Goal: Task Accomplishment & Management: Manage account settings

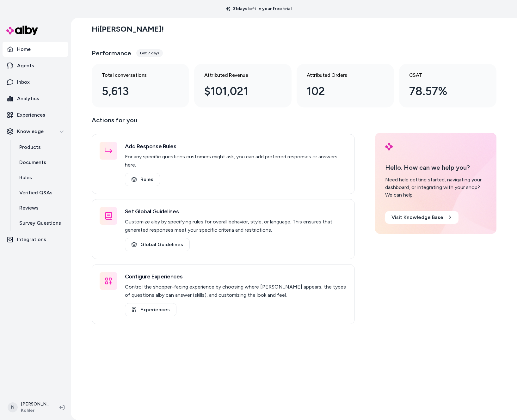
click at [201, 11] on div "31 days left in your free trial" at bounding box center [258, 9] width 517 height 18
click at [30, 114] on p "Experiences" at bounding box center [31, 115] width 28 height 8
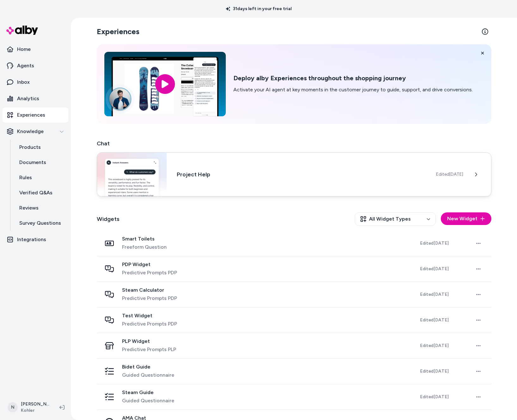
scroll to position [20, 0]
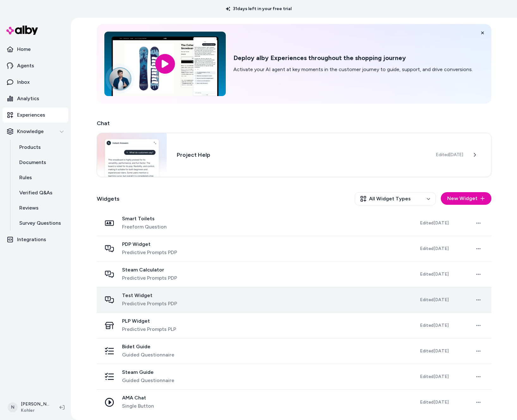
click at [138, 297] on span "Test Widget" at bounding box center [149, 295] width 55 height 6
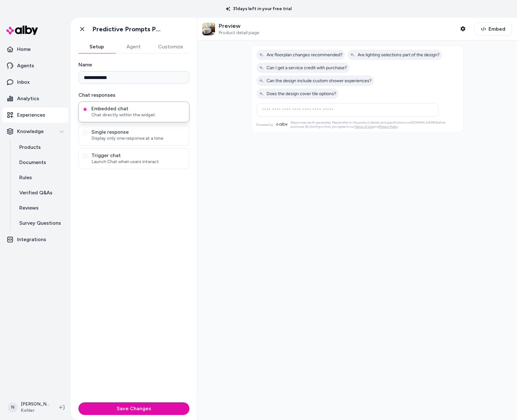
click at [175, 45] on button "Customize" at bounding box center [171, 46] width 38 height 13
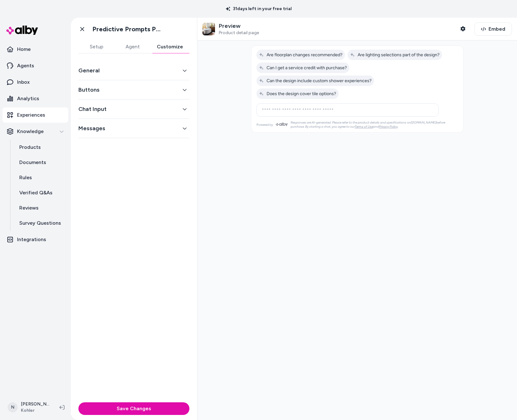
click at [184, 69] on icon "button" at bounding box center [184, 70] width 4 height 4
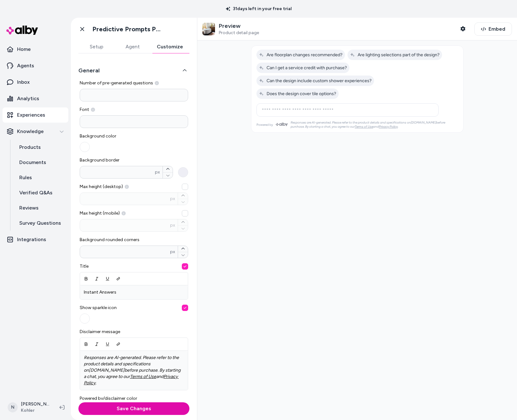
click at [137, 45] on button "Agent" at bounding box center [132, 46] width 36 height 13
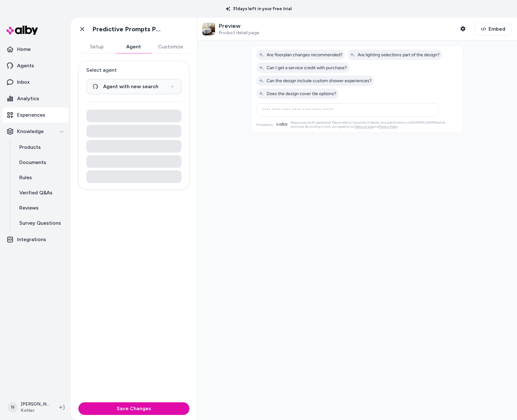
click at [164, 45] on button "Customize" at bounding box center [171, 46] width 38 height 13
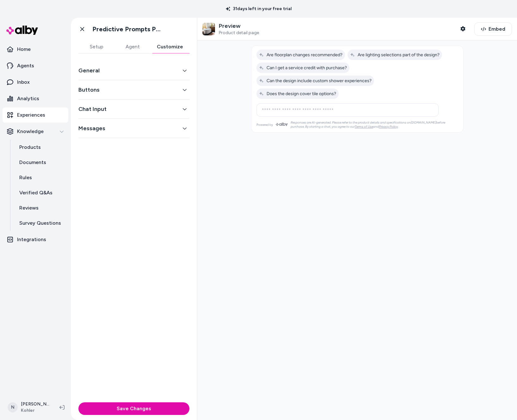
click at [133, 47] on button "Agent" at bounding box center [132, 46] width 36 height 13
click at [164, 45] on button "Customize" at bounding box center [169, 46] width 39 height 13
click at [184, 70] on icon "button" at bounding box center [184, 70] width 4 height 4
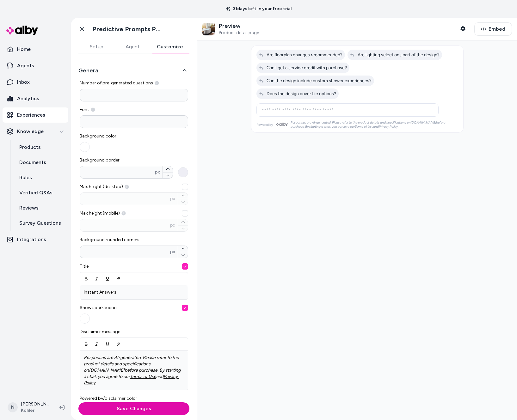
click at [105, 137] on span "Background color" at bounding box center [106, 136] width 52 height 6
click at [97, 124] on input at bounding box center [134, 121] width 108 height 13
click at [133, 143] on div "Background color" at bounding box center [134, 142] width 108 height 19
click at [87, 147] on button "button" at bounding box center [85, 147] width 10 height 10
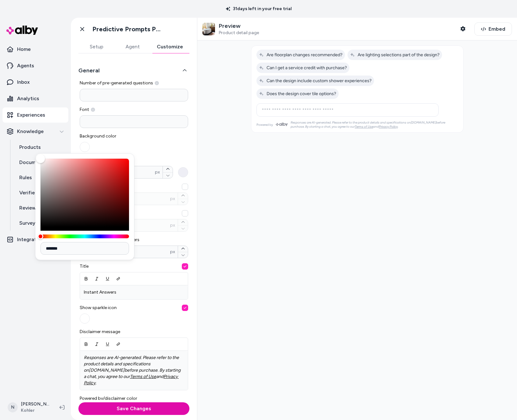
click at [150, 146] on div "Background color" at bounding box center [134, 142] width 108 height 19
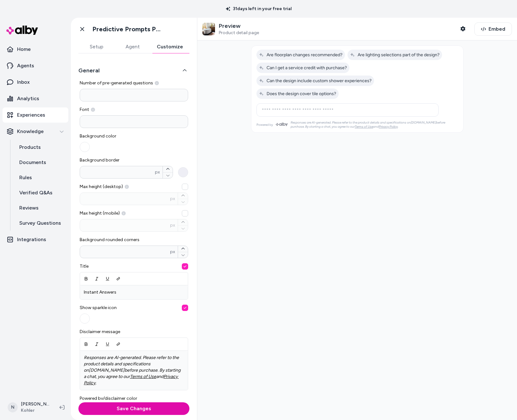
click at [184, 70] on icon "button" at bounding box center [184, 70] width 4 height 4
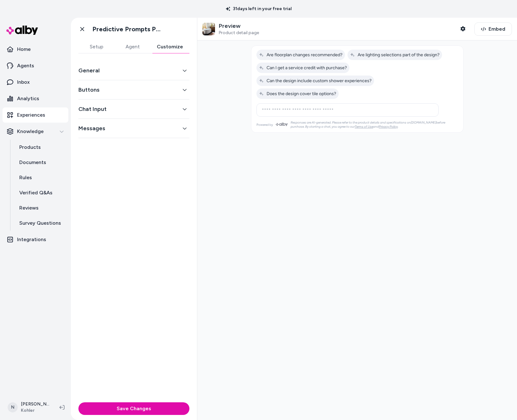
click at [184, 89] on icon "button" at bounding box center [184, 90] width 4 height 4
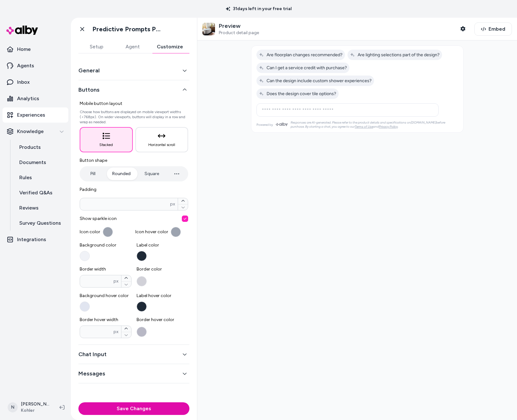
click at [185, 69] on icon "button" at bounding box center [184, 70] width 4 height 4
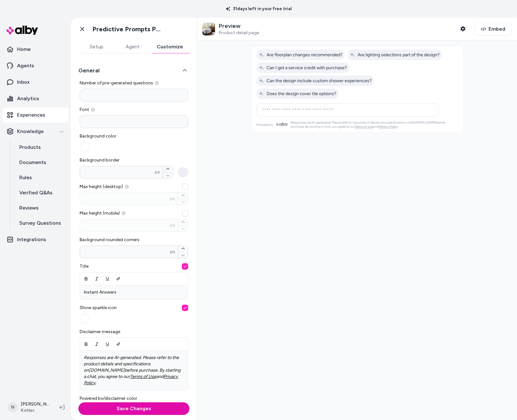
click at [185, 69] on icon "button" at bounding box center [184, 70] width 4 height 4
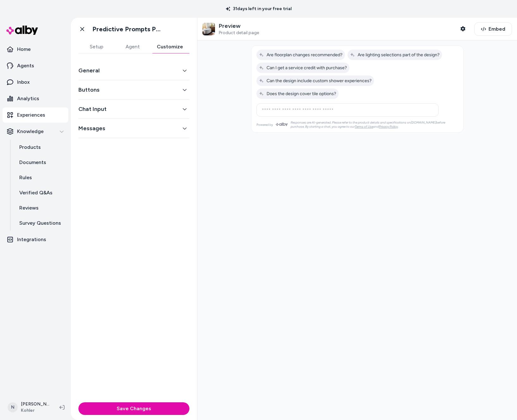
click at [185, 90] on icon "button" at bounding box center [185, 90] width 4 height 2
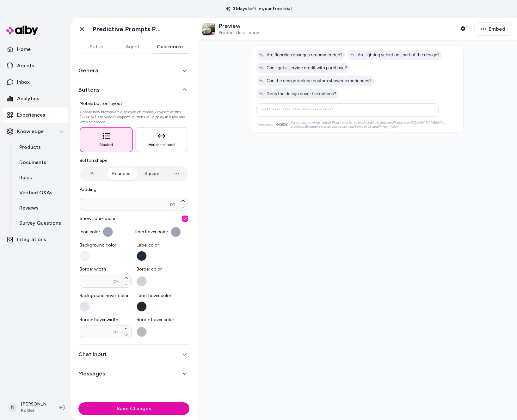
click at [105, 232] on button "button" at bounding box center [108, 232] width 10 height 10
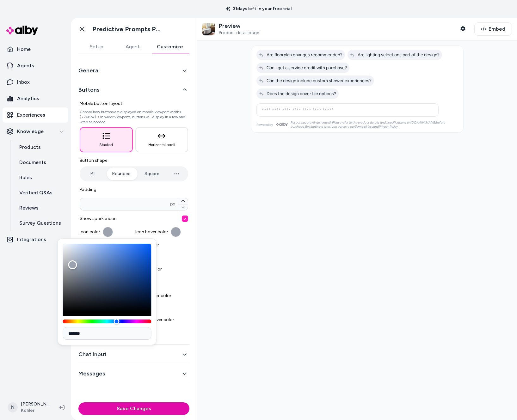
click at [105, 232] on button "button" at bounding box center [108, 232] width 10 height 10
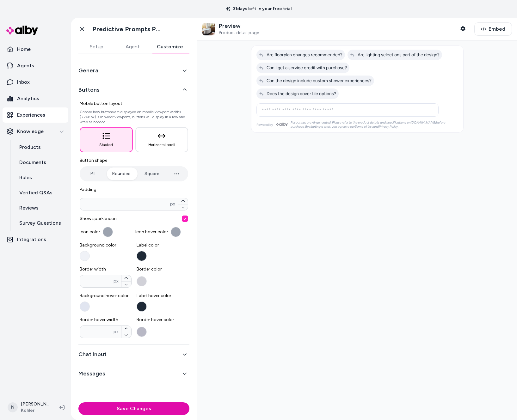
click at [107, 232] on button "button" at bounding box center [108, 232] width 10 height 10
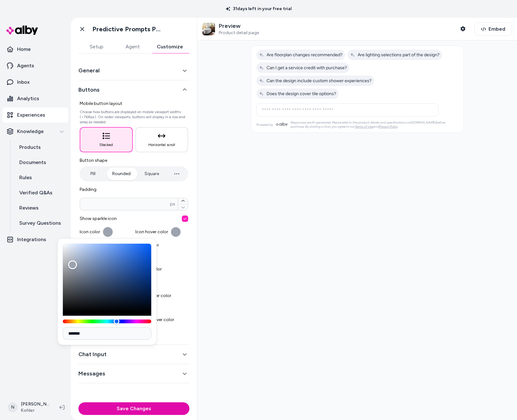
click at [107, 232] on button "button" at bounding box center [108, 232] width 10 height 10
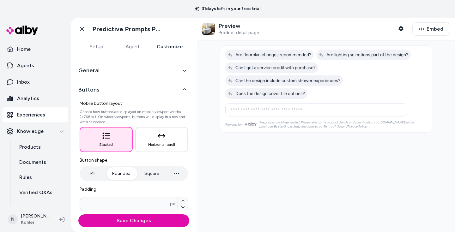
click at [202, 67] on div at bounding box center [326, 136] width 258 height 192
click at [269, 147] on div at bounding box center [326, 136] width 258 height 192
click at [224, 135] on div at bounding box center [326, 136] width 258 height 192
click at [454, 64] on div at bounding box center [326, 136] width 258 height 192
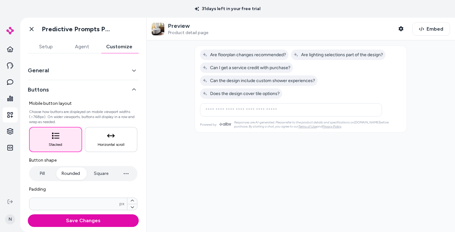
click at [43, 47] on button "Setup" at bounding box center [46, 46] width 36 height 13
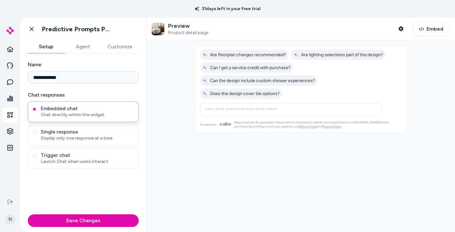
click at [116, 45] on button "Customize" at bounding box center [120, 46] width 38 height 13
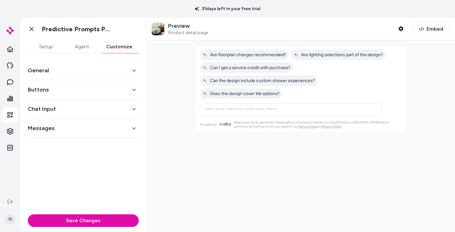
click at [47, 45] on button "Setup" at bounding box center [46, 46] width 36 height 13
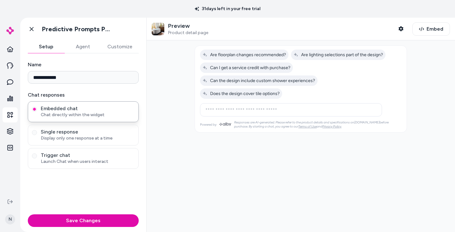
click at [115, 47] on button "Customize" at bounding box center [120, 46] width 38 height 13
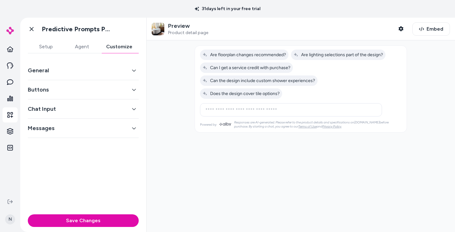
click at [70, 66] on button "General" at bounding box center [83, 70] width 111 height 9
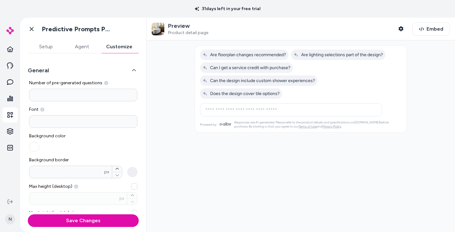
click at [133, 68] on button "General" at bounding box center [83, 70] width 111 height 9
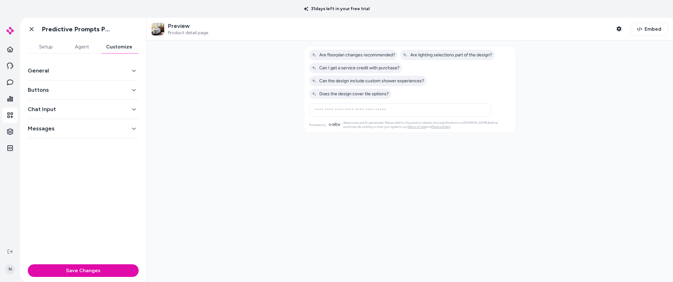
click at [133, 69] on icon "button" at bounding box center [134, 70] width 4 height 4
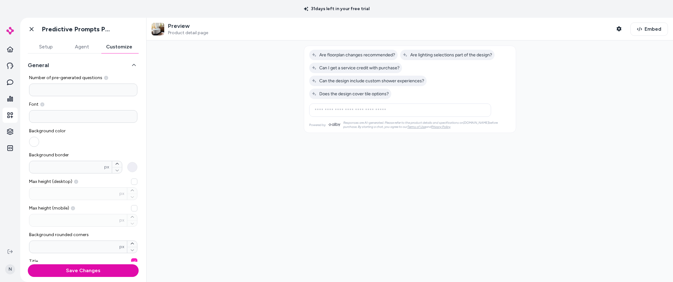
scroll to position [1, 0]
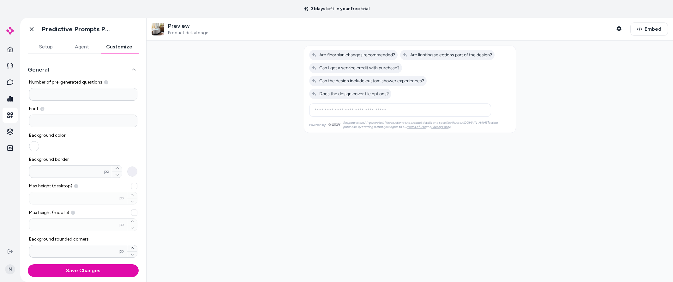
click at [31, 145] on button "button" at bounding box center [34, 146] width 10 height 10
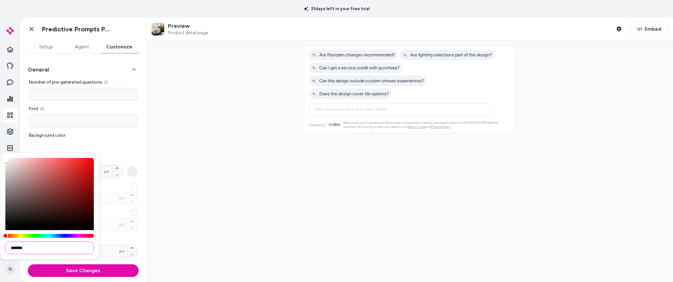
click at [34, 246] on input "*******" at bounding box center [49, 247] width 88 height 13
paste input
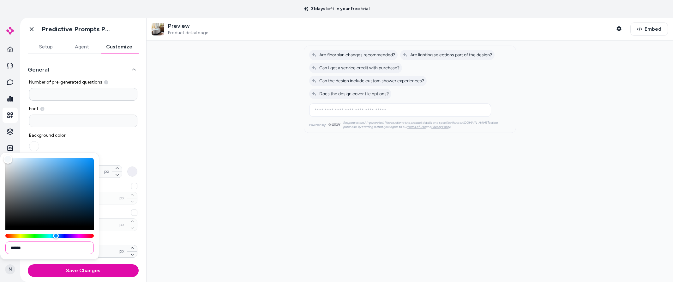
type input "******"
click at [173, 227] on div at bounding box center [410, 160] width 527 height 241
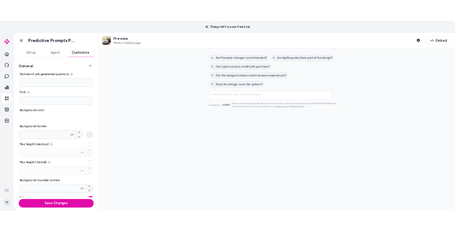
scroll to position [4, 0]
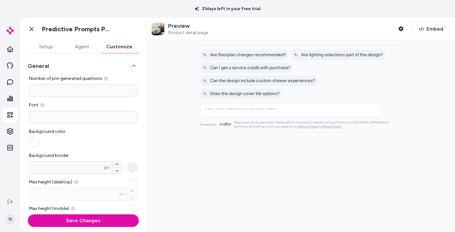
click at [34, 142] on button "button" at bounding box center [34, 142] width 10 height 10
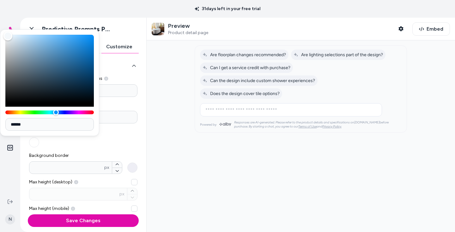
click at [208, 152] on div at bounding box center [301, 136] width 308 height 192
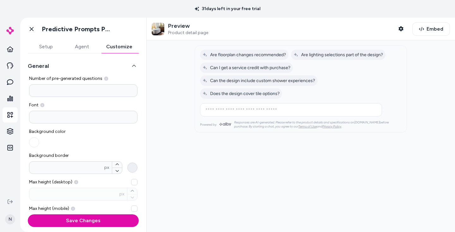
click at [133, 168] on button "Background border * px" at bounding box center [132, 168] width 10 height 10
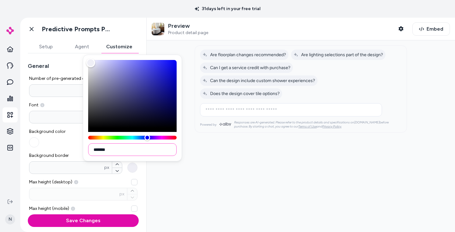
click at [127, 148] on input "*******" at bounding box center [132, 149] width 88 height 13
paste input
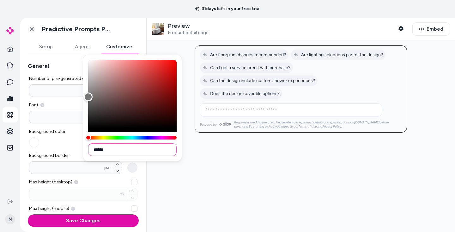
type input "******"
click at [217, 149] on div at bounding box center [301, 136] width 308 height 192
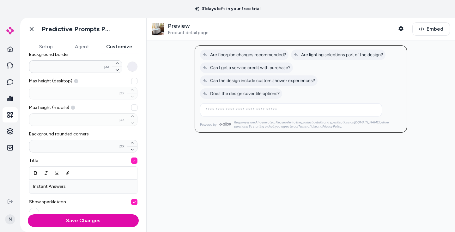
scroll to position [107, 0]
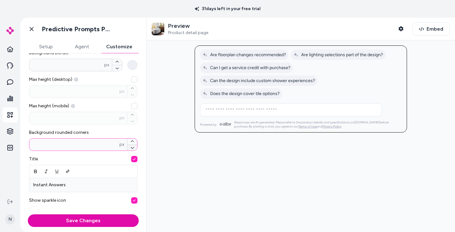
click at [131, 148] on icon "button" at bounding box center [132, 148] width 4 height 4
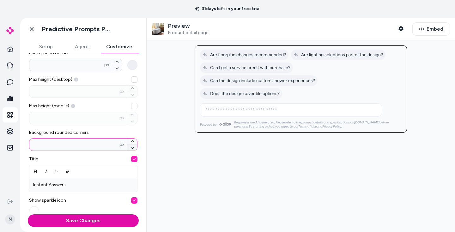
click at [131, 148] on icon "button" at bounding box center [132, 148] width 4 height 4
click at [132, 147] on icon "button" at bounding box center [132, 148] width 4 height 4
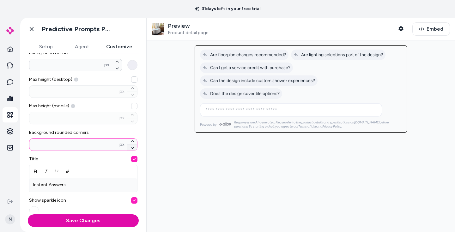
click at [132, 147] on icon "button" at bounding box center [132, 148] width 4 height 4
type input "*"
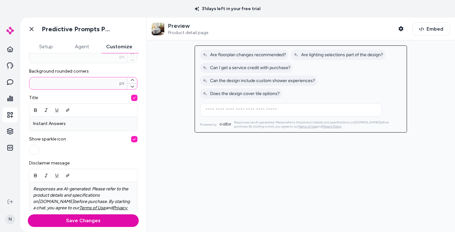
scroll to position [166, 0]
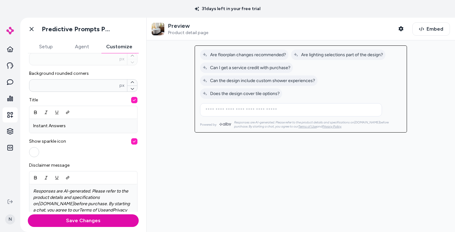
click at [33, 153] on button "button" at bounding box center [34, 152] width 10 height 10
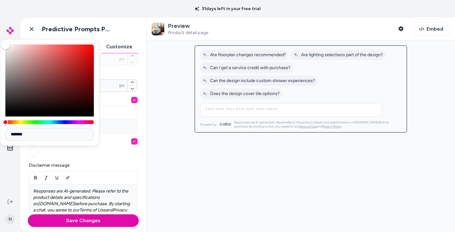
click at [54, 153] on div "Show sparkle icon" at bounding box center [83, 147] width 108 height 19
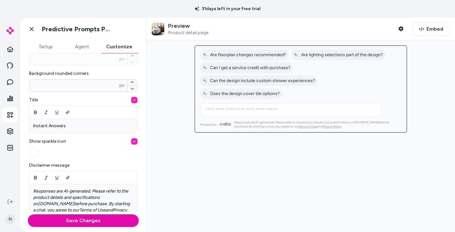
click at [136, 140] on button "button" at bounding box center [134, 141] width 6 height 6
click at [134, 141] on button "button" at bounding box center [134, 141] width 6 height 6
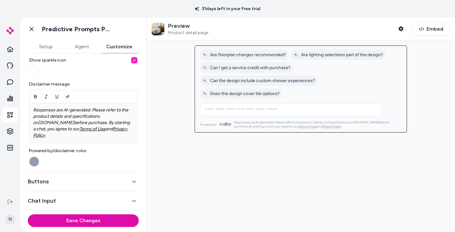
scroll to position [259, 0]
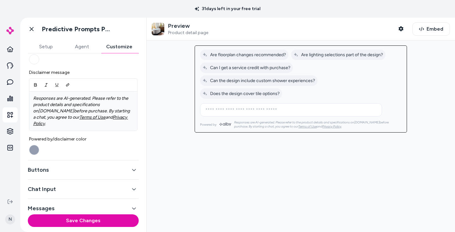
click at [134, 168] on icon "button" at bounding box center [134, 170] width 4 height 4
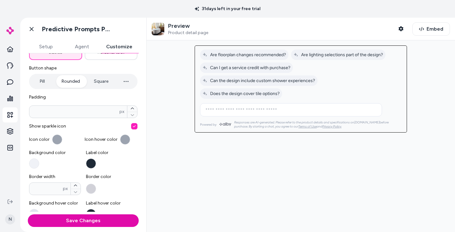
scroll to position [93, 0]
click at [57, 139] on button "button" at bounding box center [57, 139] width 10 height 10
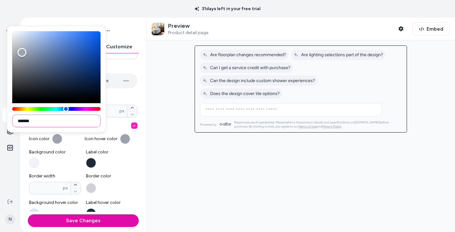
click at [47, 123] on input "*******" at bounding box center [56, 121] width 88 height 13
paste input
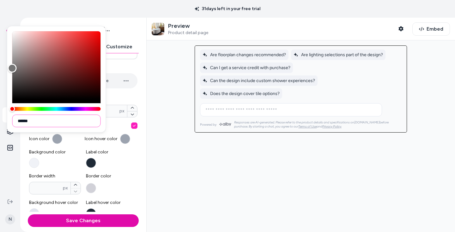
type input "******"
click at [155, 130] on div at bounding box center [301, 136] width 308 height 192
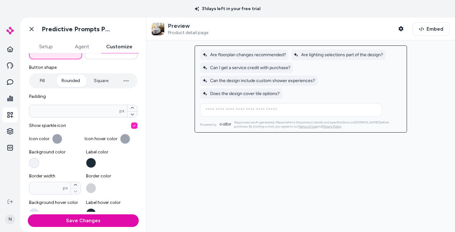
click at [36, 162] on button "Background color" at bounding box center [34, 163] width 10 height 10
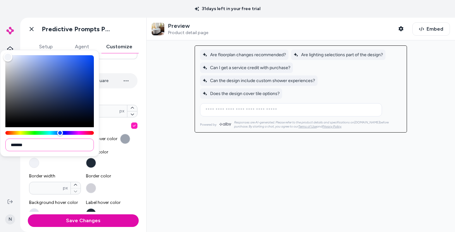
click at [30, 145] on input "*******" at bounding box center [49, 145] width 88 height 13
paste input
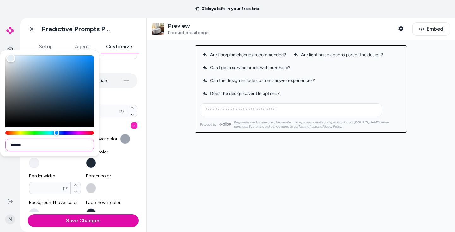
type input "******"
click at [129, 159] on label "Label color" at bounding box center [112, 158] width 52 height 19
click at [96, 159] on button "Label color" at bounding box center [91, 163] width 10 height 10
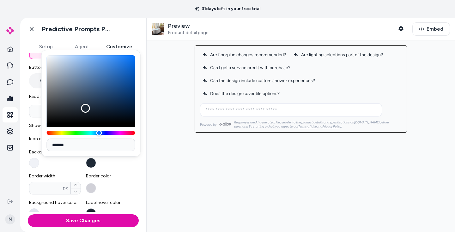
click at [60, 165] on label "Background color" at bounding box center [55, 158] width 52 height 19
click at [39, 165] on button "Background color" at bounding box center [34, 163] width 10 height 10
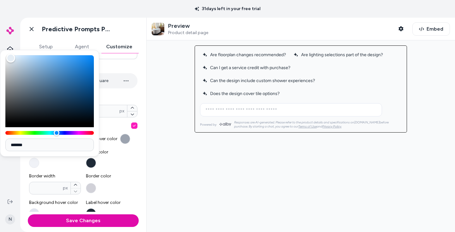
click at [10, 62] on div "Color" at bounding box center [10, 58] width 9 height 9
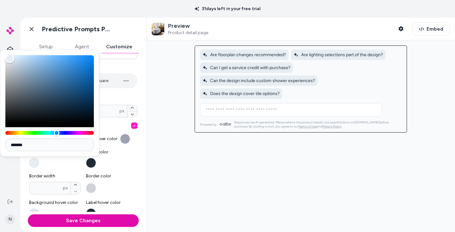
type input "*******"
drag, startPoint x: 10, startPoint y: 62, endPoint x: 9, endPoint y: 58, distance: 3.8
click at [9, 58] on div "Color" at bounding box center [9, 58] width 9 height 9
click at [129, 159] on label "Label color" at bounding box center [112, 158] width 52 height 19
click at [96, 159] on button "Label color" at bounding box center [91, 163] width 10 height 10
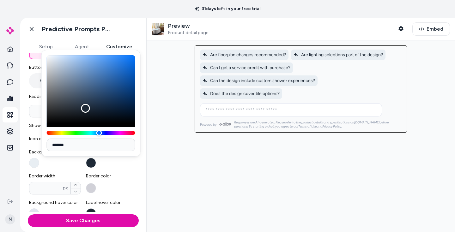
click at [141, 178] on div "General Buttons Mobile button layout Choose how buttons are displayed on mobile…" at bounding box center [83, 132] width 126 height 159
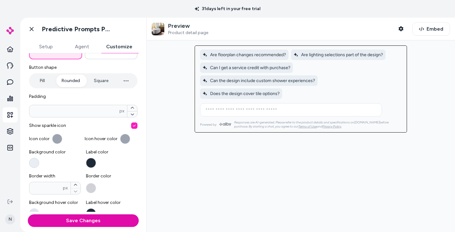
click at [35, 160] on button "Background color" at bounding box center [34, 163] width 10 height 10
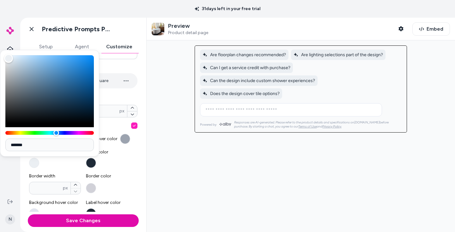
type input "*******"
click at [9, 59] on div "Color" at bounding box center [8, 58] width 9 height 9
click at [123, 166] on label "Label color" at bounding box center [112, 158] width 52 height 19
click at [96, 166] on button "Label color" at bounding box center [91, 163] width 10 height 10
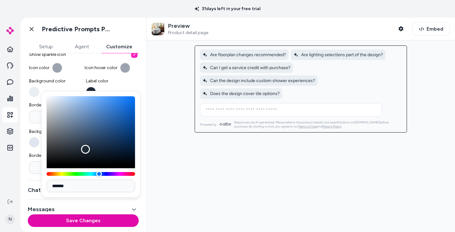
scroll to position [171, 0]
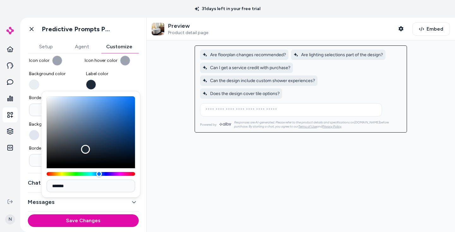
click at [139, 84] on div "General Buttons Mobile button layout Choose how buttons are displayed on mobile…" at bounding box center [83, 132] width 126 height 159
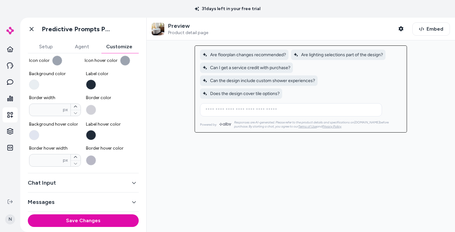
click at [133, 181] on icon "button" at bounding box center [134, 183] width 4 height 4
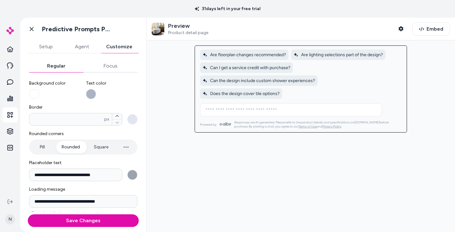
scroll to position [33, 0]
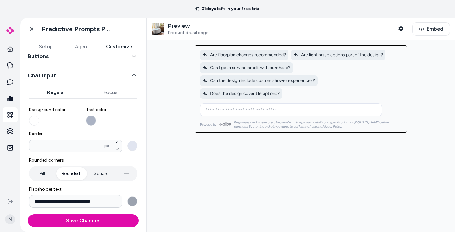
click at [90, 120] on button "Text color" at bounding box center [91, 121] width 10 height 10
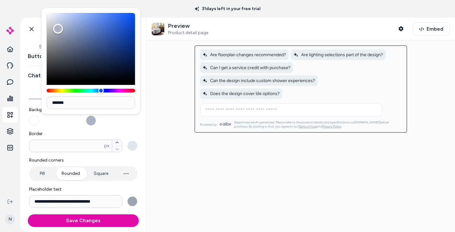
click at [57, 38] on div "Color" at bounding box center [91, 47] width 88 height 68
click at [58, 42] on div "Color" at bounding box center [57, 42] width 10 height 10
click at [58, 46] on div "Color" at bounding box center [59, 46] width 10 height 10
click at [59, 49] on div "Color" at bounding box center [60, 50] width 10 height 10
click at [61, 58] on div "Color" at bounding box center [91, 47] width 88 height 68
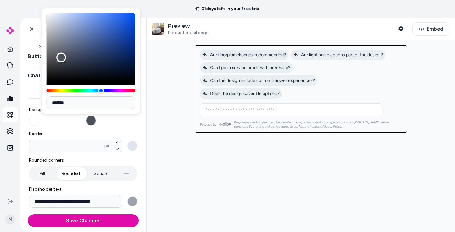
click at [63, 60] on div "Color" at bounding box center [61, 58] width 10 height 10
drag, startPoint x: 61, startPoint y: 58, endPoint x: 58, endPoint y: 37, distance: 20.4
click at [57, 31] on div "Color" at bounding box center [57, 32] width 10 height 10
type input "*******"
click at [121, 123] on label "Text color" at bounding box center [112, 116] width 52 height 19
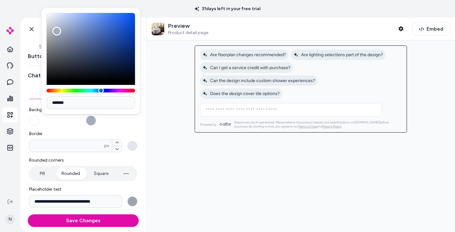
click at [96, 123] on button "Text color" at bounding box center [91, 121] width 10 height 10
click at [122, 123] on label "Text color" at bounding box center [112, 116] width 52 height 19
click at [96, 123] on button "Text color" at bounding box center [91, 121] width 10 height 10
click at [122, 123] on label "Text color" at bounding box center [112, 116] width 52 height 19
click at [96, 123] on button "Text color" at bounding box center [91, 121] width 10 height 10
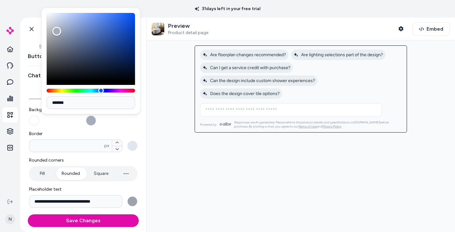
click at [107, 130] on div "**********" at bounding box center [83, 174] width 108 height 145
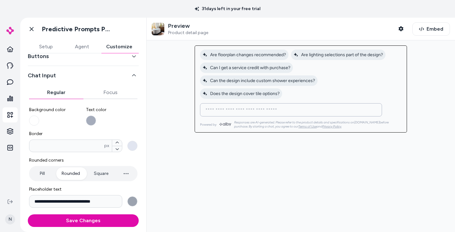
click at [212, 106] on input at bounding box center [285, 110] width 166 height 8
type input "****"
click at [161, 142] on div at bounding box center [301, 136] width 308 height 192
click at [134, 147] on button "Border * px" at bounding box center [132, 146] width 10 height 10
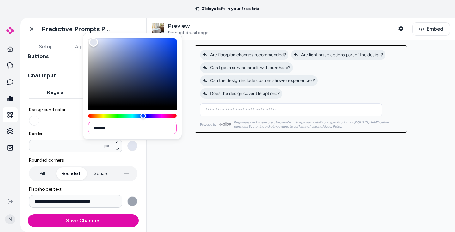
click at [122, 129] on input "*******" at bounding box center [132, 128] width 88 height 13
drag, startPoint x: 96, startPoint y: 127, endPoint x: 139, endPoint y: 129, distance: 42.7
click at [139, 129] on input "*******" at bounding box center [132, 128] width 88 height 13
paste input
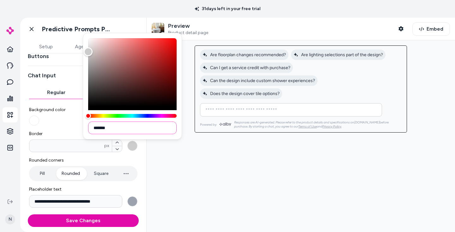
type input "*******"
click at [71, 126] on div "**********" at bounding box center [83, 174] width 108 height 145
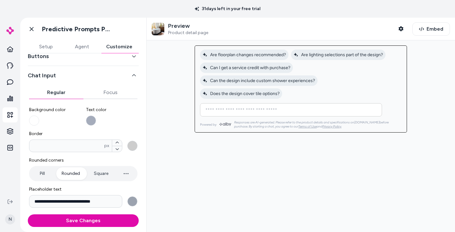
click at [133, 144] on button "Border * px" at bounding box center [132, 146] width 10 height 10
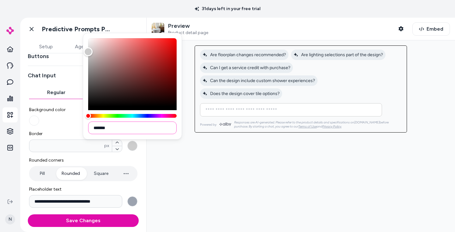
click at [129, 129] on input "*******" at bounding box center [132, 128] width 88 height 13
paste input
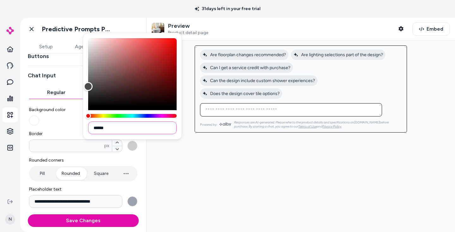
type input "******"
click at [136, 157] on span "Rounded corners" at bounding box center [83, 160] width 108 height 6
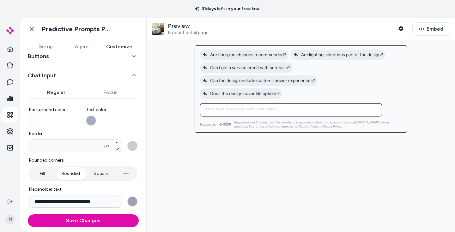
click at [131, 148] on button "Border * px" at bounding box center [132, 146] width 10 height 10
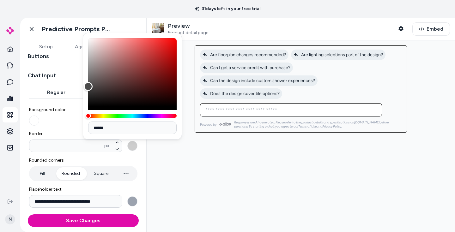
click at [135, 157] on div "**********" at bounding box center [83, 174] width 108 height 145
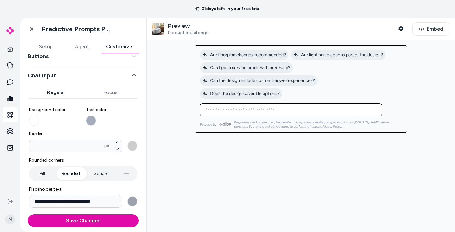
scroll to position [0, 0]
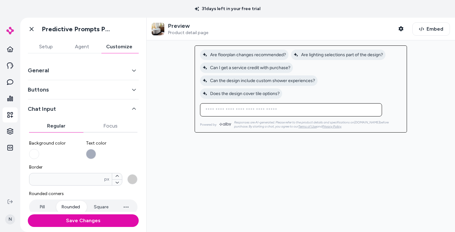
click at [132, 71] on icon "button" at bounding box center [134, 70] width 4 height 4
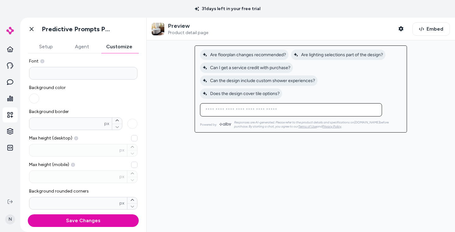
scroll to position [36, 0]
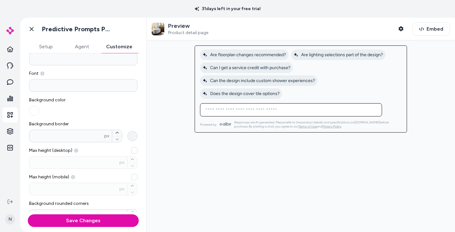
click at [134, 133] on button "Background border * px" at bounding box center [132, 136] width 10 height 10
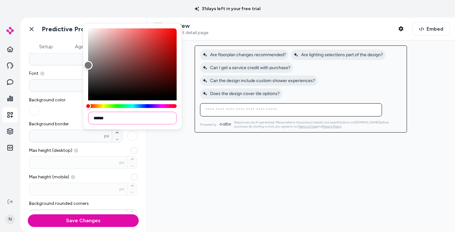
click at [111, 118] on input "******" at bounding box center [132, 118] width 88 height 13
drag, startPoint x: 100, startPoint y: 118, endPoint x: 89, endPoint y: 118, distance: 11.7
click at [89, 118] on input "******" at bounding box center [132, 118] width 88 height 13
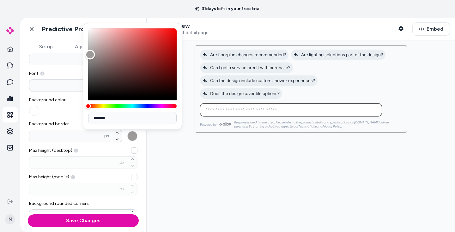
type input "*******"
drag, startPoint x: 91, startPoint y: 55, endPoint x: 86, endPoint y: 54, distance: 5.4
click at [88, 54] on div "Color" at bounding box center [132, 62] width 88 height 68
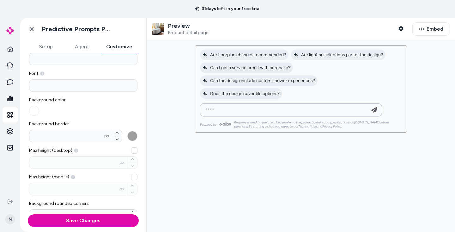
type input "****"
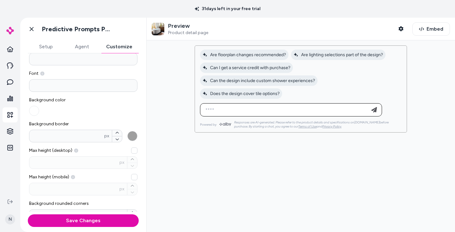
click at [118, 115] on div "Background color" at bounding box center [83, 106] width 108 height 19
click at [133, 136] on button "Background border * px" at bounding box center [132, 136] width 10 height 10
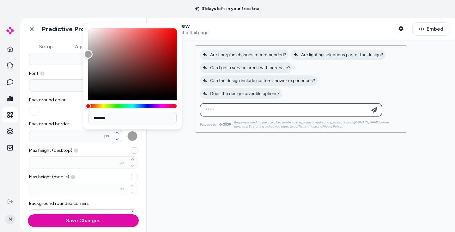
click at [74, 112] on div "Background color" at bounding box center [55, 106] width 52 height 19
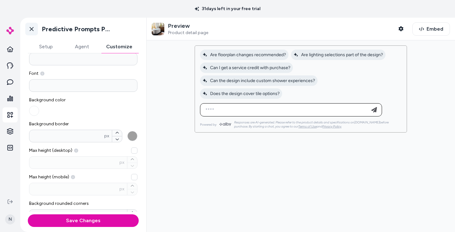
click at [34, 30] on icon at bounding box center [31, 29] width 6 height 6
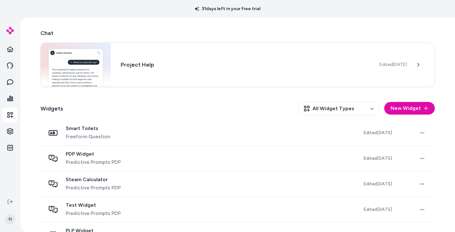
scroll to position [111, 0]
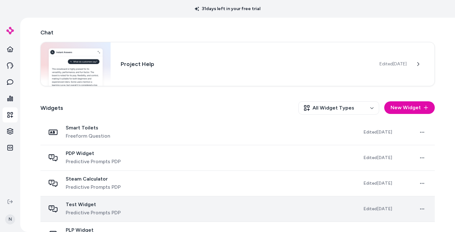
click at [89, 205] on span "Test Widget" at bounding box center [93, 205] width 55 height 6
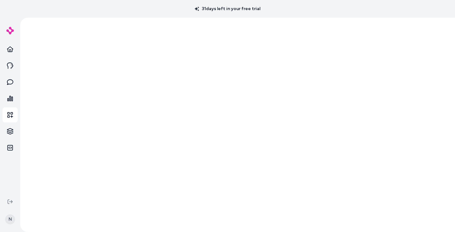
click at [292, 10] on div "31 days left in your free trial" at bounding box center [227, 9] width 455 height 18
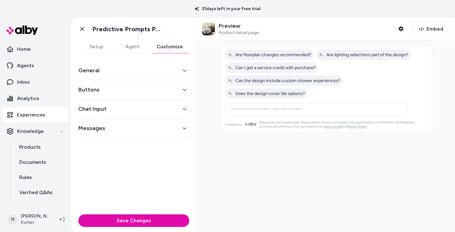
click at [165, 45] on button "Customize" at bounding box center [169, 46] width 39 height 13
click at [184, 70] on icon "button" at bounding box center [184, 70] width 4 height 4
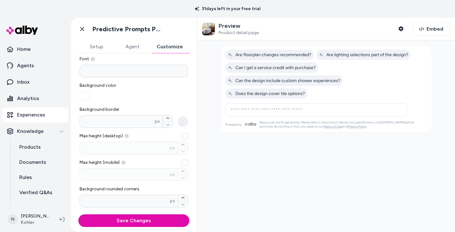
scroll to position [53, 0]
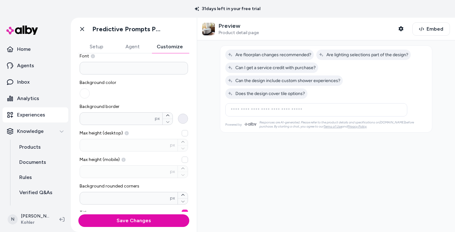
click at [185, 119] on button "Background border * px" at bounding box center [183, 119] width 10 height 10
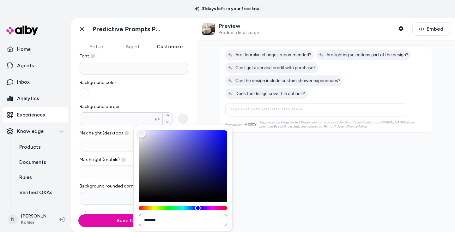
click at [168, 221] on input "*******" at bounding box center [183, 220] width 88 height 13
paste input
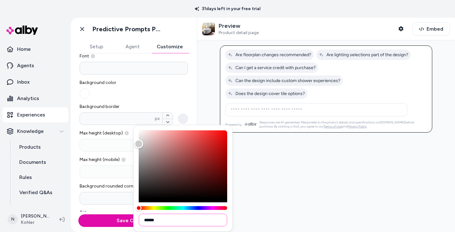
type input "******"
click at [267, 202] on div at bounding box center [326, 136] width 258 height 192
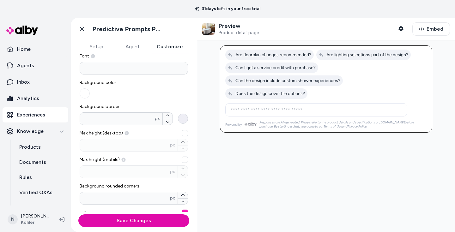
click at [184, 118] on button "Background border * px" at bounding box center [183, 119] width 10 height 10
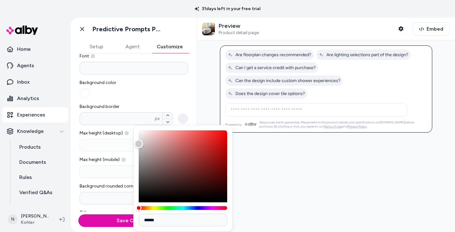
click at [267, 133] on div at bounding box center [326, 136] width 258 height 192
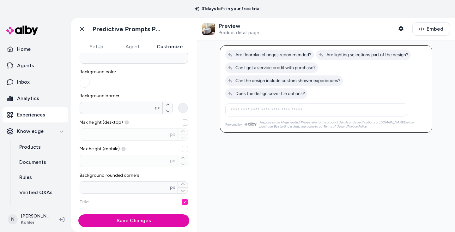
scroll to position [73, 0]
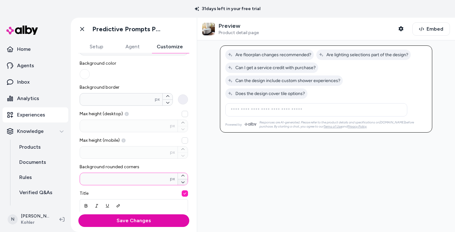
click at [182, 182] on icon "button" at bounding box center [182, 183] width 3 height 2
click at [182, 183] on icon "button" at bounding box center [182, 183] width 3 height 2
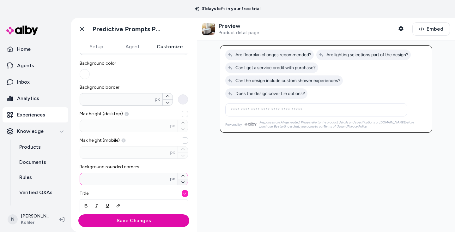
click at [182, 183] on icon "button" at bounding box center [182, 183] width 3 height 2
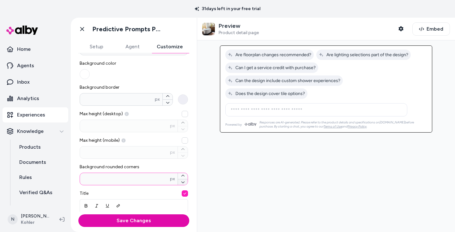
click at [182, 183] on icon "button" at bounding box center [182, 183] width 3 height 2
click at [227, 172] on div at bounding box center [326, 136] width 258 height 192
click at [184, 175] on icon "button" at bounding box center [183, 176] width 4 height 4
type input "*"
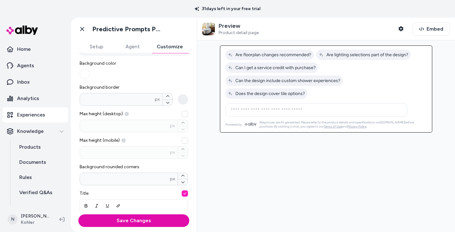
click at [227, 176] on div at bounding box center [326, 136] width 258 height 192
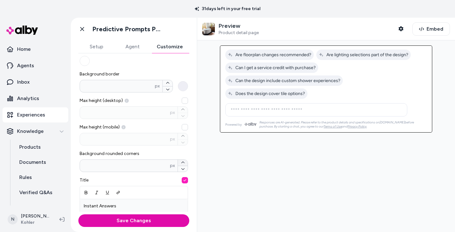
scroll to position [61, 0]
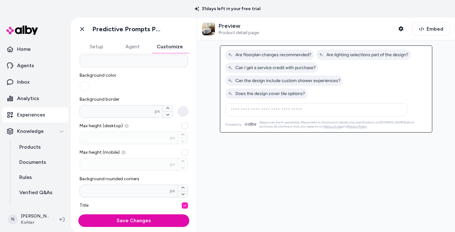
click at [184, 110] on button "Background border * px" at bounding box center [183, 111] width 10 height 10
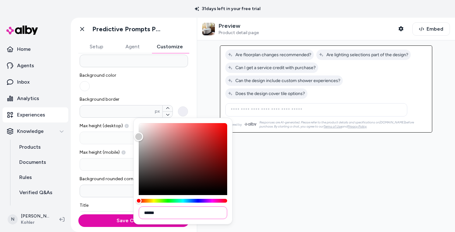
click at [171, 212] on input "******" at bounding box center [183, 213] width 88 height 13
click at [257, 185] on div at bounding box center [326, 136] width 258 height 192
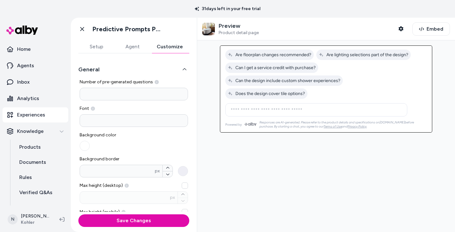
scroll to position [0, 0]
click at [84, 148] on button "button" at bounding box center [85, 147] width 10 height 10
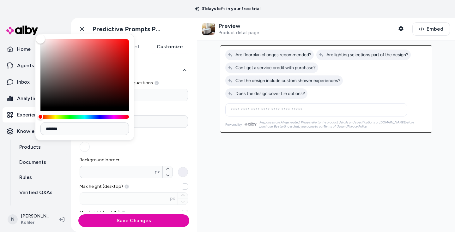
click at [157, 145] on div "Background color" at bounding box center [134, 142] width 108 height 19
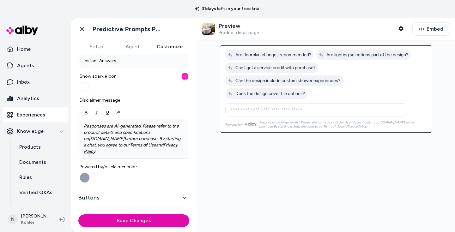
scroll to position [235, 0]
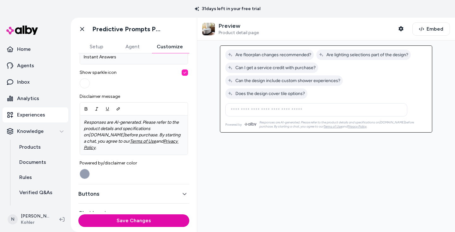
click at [87, 169] on button "Powered by/disclaimer color" at bounding box center [85, 174] width 10 height 10
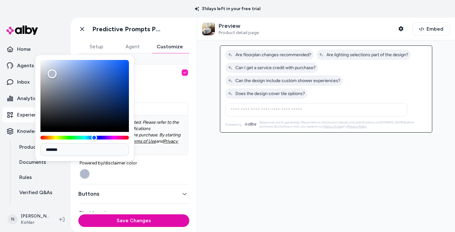
click at [52, 74] on div "Color" at bounding box center [84, 94] width 88 height 68
type input "*******"
click at [53, 78] on div "Color" at bounding box center [84, 94] width 88 height 68
click at [151, 160] on label "Powered by/disclaimer color" at bounding box center [134, 169] width 108 height 19
click at [90, 169] on button "Powered by/disclaimer color" at bounding box center [85, 174] width 10 height 10
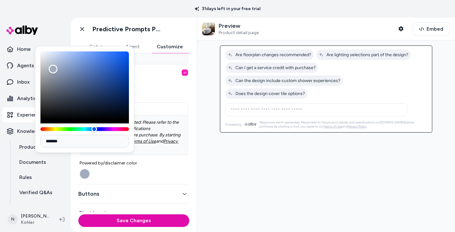
scroll to position [259, 0]
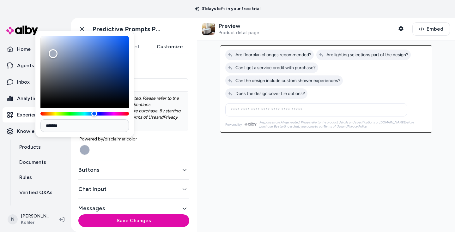
click at [184, 168] on icon "button" at bounding box center [184, 170] width 4 height 4
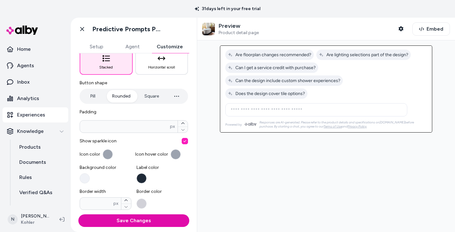
scroll to position [84, 0]
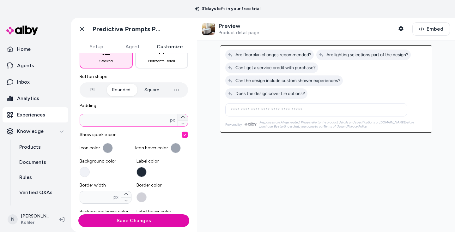
click at [182, 116] on icon "button" at bounding box center [183, 117] width 4 height 4
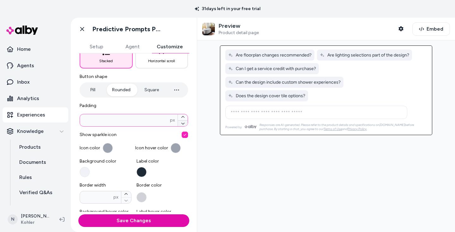
click at [182, 124] on icon "button" at bounding box center [183, 124] width 4 height 4
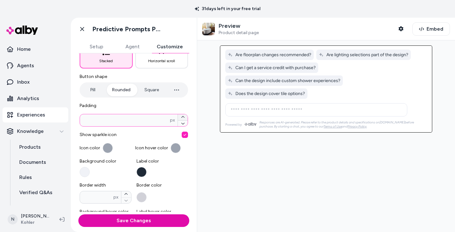
click at [182, 116] on icon "button" at bounding box center [183, 117] width 4 height 4
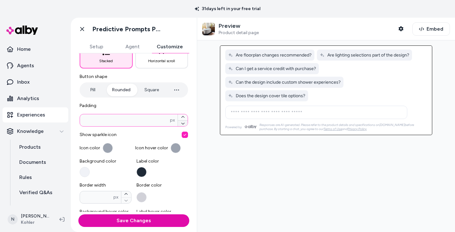
click at [183, 123] on icon "button" at bounding box center [183, 124] width 4 height 4
type input "*"
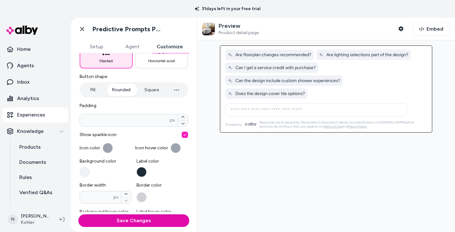
click at [105, 148] on button "button" at bounding box center [108, 148] width 10 height 10
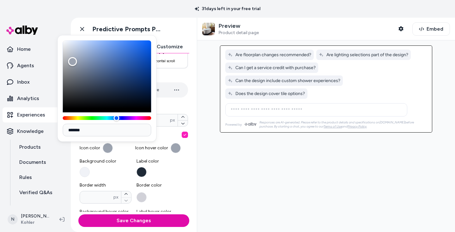
click at [172, 160] on span "Label color" at bounding box center [162, 161] width 52 height 6
click at [147, 167] on button "Label color" at bounding box center [141, 172] width 10 height 10
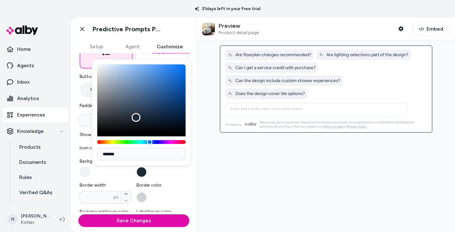
click at [177, 172] on label "Label color" at bounding box center [162, 167] width 52 height 19
click at [147, 172] on button "Label color" at bounding box center [141, 172] width 10 height 10
click at [180, 179] on div "Mobile button layout Choose how buttons are displayed on mobile viewport widths…" at bounding box center [134, 133] width 108 height 243
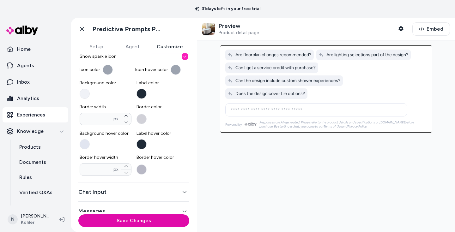
scroll to position [171, 0]
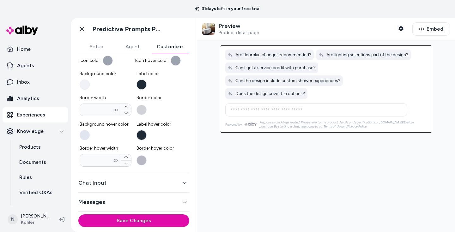
click at [183, 182] on icon "button" at bounding box center [184, 183] width 4 height 4
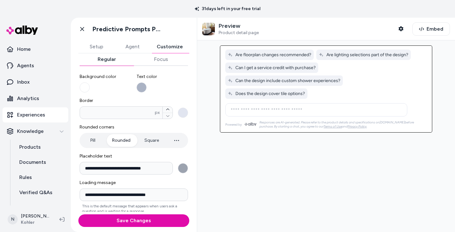
scroll to position [66, 0]
click at [84, 88] on button "Background color" at bounding box center [85, 88] width 10 height 10
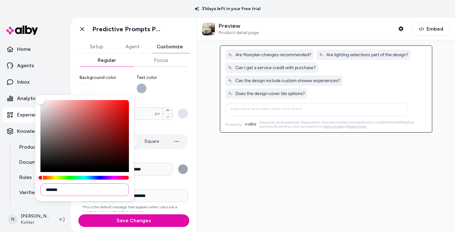
click at [93, 194] on input "*******" at bounding box center [84, 190] width 88 height 13
paste input
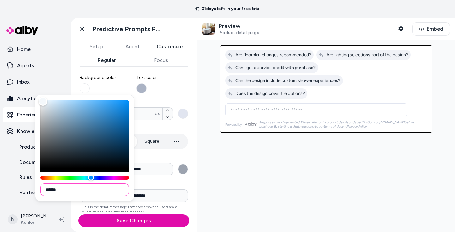
drag, startPoint x: 45, startPoint y: 191, endPoint x: 50, endPoint y: 193, distance: 5.0
click at [45, 191] on input "******" at bounding box center [84, 190] width 88 height 13
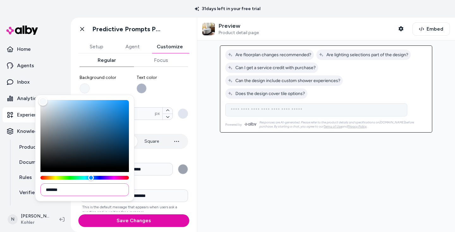
type input "*******"
click at [207, 152] on div at bounding box center [326, 136] width 258 height 192
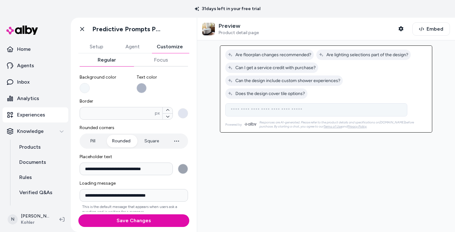
scroll to position [57, 0]
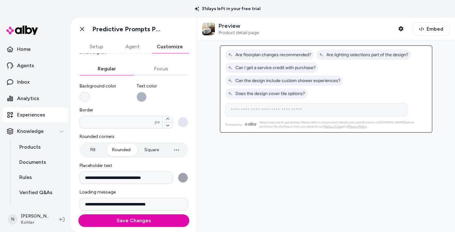
click at [85, 98] on button "Background color" at bounding box center [85, 97] width 10 height 10
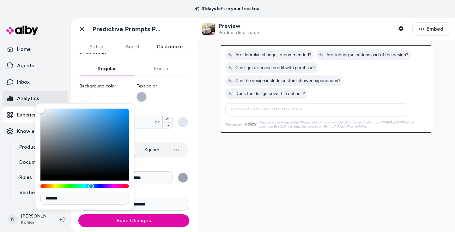
drag, startPoint x: 41, startPoint y: 109, endPoint x: 31, endPoint y: 100, distance: 13.6
click at [30, 99] on body "**********" at bounding box center [227, 116] width 455 height 232
drag, startPoint x: 72, startPoint y: 200, endPoint x: 43, endPoint y: 197, distance: 29.2
click at [40, 198] on input "*******" at bounding box center [84, 198] width 88 height 13
paste input
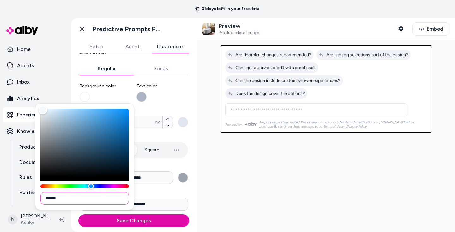
click at [45, 199] on input "******" at bounding box center [84, 198] width 88 height 13
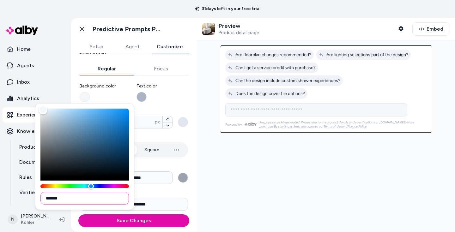
click at [70, 199] on input "*******" at bounding box center [84, 198] width 88 height 13
type input "*******"
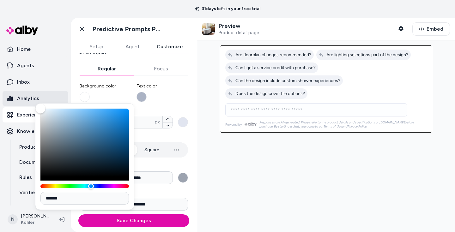
drag, startPoint x: 45, startPoint y: 111, endPoint x: 31, endPoint y: 98, distance: 19.2
click at [30, 98] on body "**********" at bounding box center [227, 116] width 455 height 232
click at [181, 107] on span "Border" at bounding box center [134, 110] width 108 height 6
click at [155, 119] on input "*" at bounding box center [117, 122] width 75 height 6
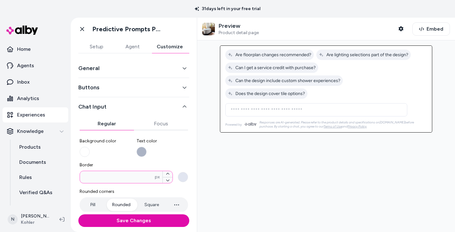
scroll to position [0, 0]
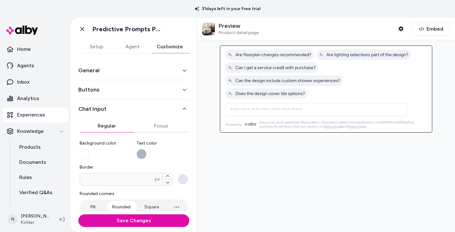
click at [185, 70] on icon "button" at bounding box center [184, 70] width 4 height 4
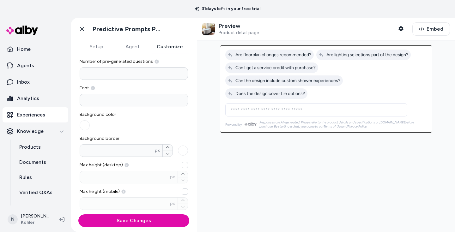
scroll to position [23, 0]
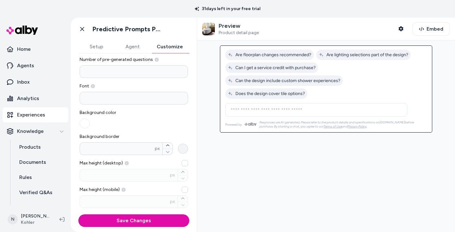
click at [185, 149] on button "Background border * px" at bounding box center [183, 149] width 10 height 10
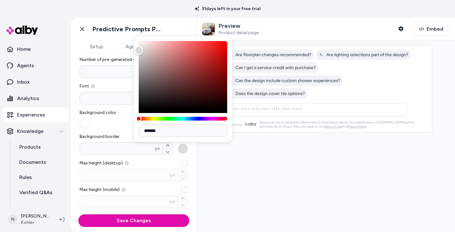
drag, startPoint x: 140, startPoint y: 58, endPoint x: 131, endPoint y: 49, distance: 12.8
click at [133, 50] on body "31 days left in your free trial Home Agents Inbox Analytics Experiences Knowled…" at bounding box center [227, 116] width 455 height 232
drag, startPoint x: 139, startPoint y: 50, endPoint x: 143, endPoint y: 61, distance: 11.7
click at [140, 53] on div "Color" at bounding box center [139, 53] width 9 height 9
drag, startPoint x: 140, startPoint y: 55, endPoint x: 138, endPoint y: 61, distance: 6.6
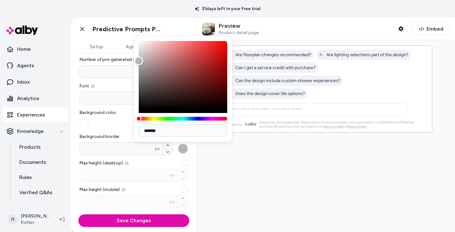
click at [138, 61] on div "Color" at bounding box center [138, 61] width 9 height 9
drag, startPoint x: 166, startPoint y: 133, endPoint x: 151, endPoint y: 131, distance: 15.0
click at [166, 133] on input "*******" at bounding box center [183, 130] width 88 height 13
drag, startPoint x: 148, startPoint y: 131, endPoint x: 179, endPoint y: 131, distance: 31.0
click at [179, 131] on input "*******" at bounding box center [183, 130] width 88 height 13
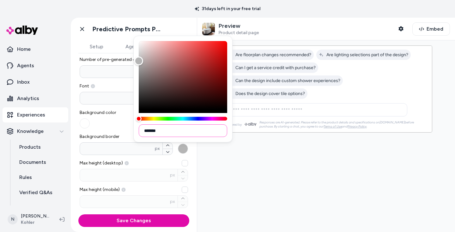
paste input
type input "*******"
click at [282, 153] on div at bounding box center [326, 136] width 258 height 192
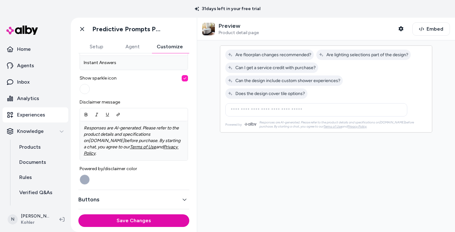
scroll to position [259, 0]
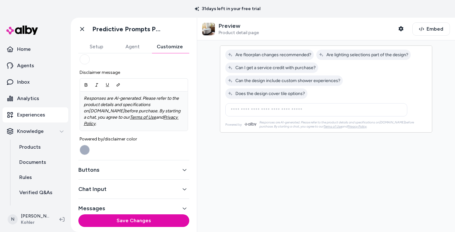
click at [185, 187] on icon "button" at bounding box center [184, 189] width 4 height 4
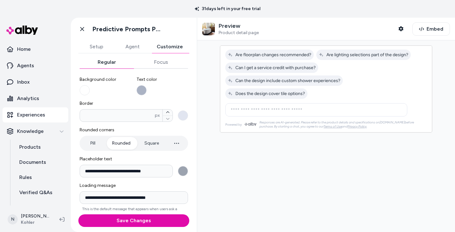
scroll to position [59, 0]
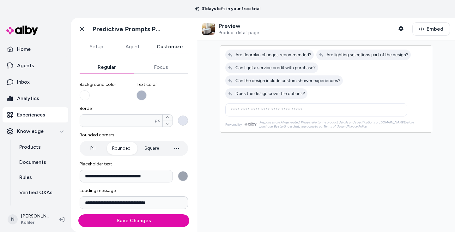
click at [184, 119] on button "Border * px" at bounding box center [183, 121] width 10 height 10
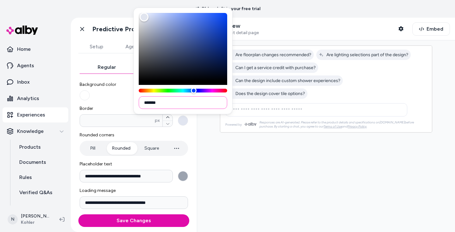
drag, startPoint x: 147, startPoint y: 104, endPoint x: 172, endPoint y: 105, distance: 24.7
click at [172, 105] on input "*******" at bounding box center [183, 102] width 88 height 13
paste input
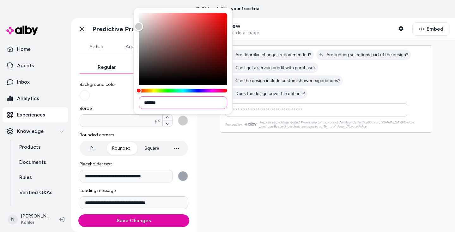
type input "*******"
click at [227, 152] on div at bounding box center [326, 136] width 258 height 192
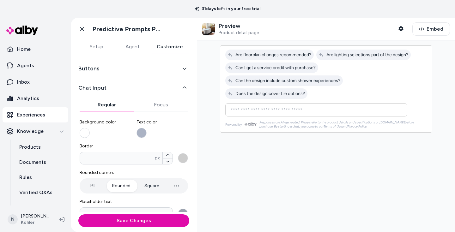
scroll to position [6, 0]
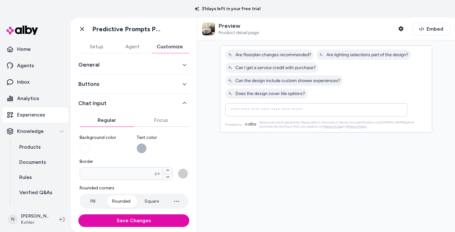
click at [182, 64] on button "General" at bounding box center [133, 64] width 111 height 9
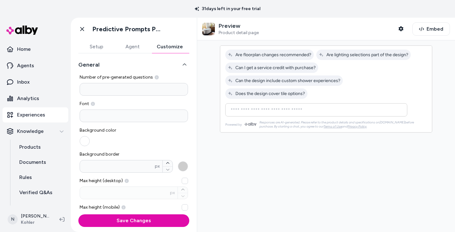
click at [84, 141] on button "button" at bounding box center [85, 141] width 10 height 10
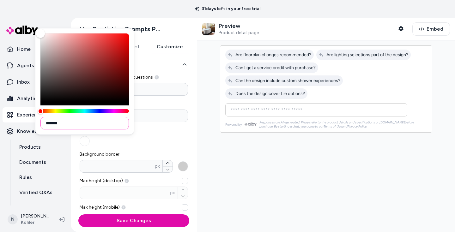
drag, startPoint x: 49, startPoint y: 124, endPoint x: 81, endPoint y: 124, distance: 32.5
click at [81, 124] on input "*******" at bounding box center [84, 123] width 88 height 13
paste input
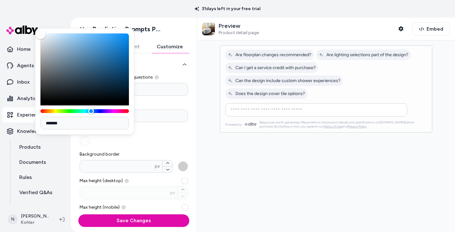
type input "*******"
drag, startPoint x: 42, startPoint y: 36, endPoint x: 38, endPoint y: 34, distance: 4.5
click at [38, 34] on div "Color" at bounding box center [41, 35] width 10 height 10
click at [170, 140] on div "Background color" at bounding box center [134, 136] width 108 height 19
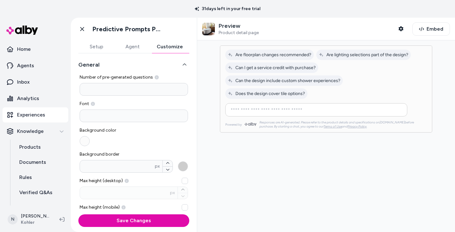
click at [86, 140] on button "button" at bounding box center [85, 141] width 10 height 10
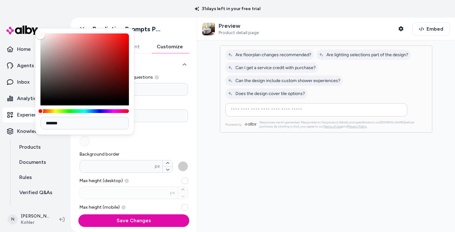
type input "*******"
drag, startPoint x: 35, startPoint y: 31, endPoint x: 27, endPoint y: 25, distance: 10.2
click at [27, 25] on body "31 days left in your free trial Home Agents Inbox Analytics Experiences Knowled…" at bounding box center [227, 116] width 455 height 232
click at [194, 132] on div "General Number of pre-generated questions * Font Background color Background bo…" at bounding box center [134, 127] width 126 height 159
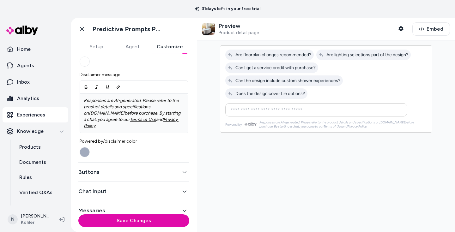
scroll to position [259, 0]
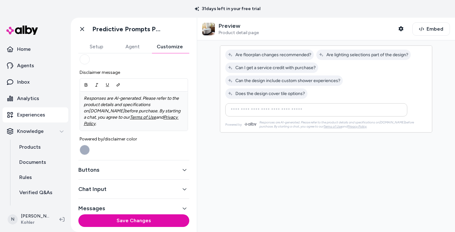
click at [185, 187] on icon "button" at bounding box center [184, 189] width 4 height 4
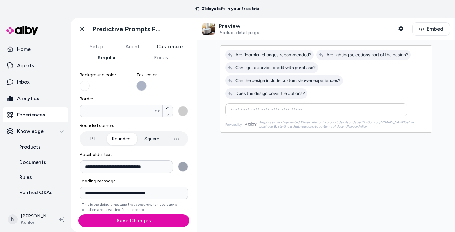
scroll to position [65, 0]
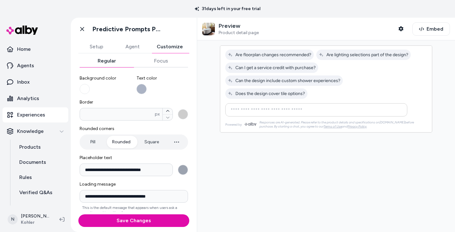
click at [141, 89] on button "Text color" at bounding box center [141, 89] width 10 height 10
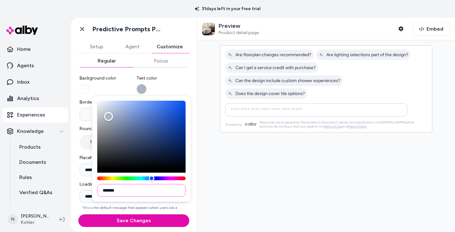
drag, startPoint x: 106, startPoint y: 191, endPoint x: 140, endPoint y: 192, distance: 34.2
click at [140, 192] on input "*******" at bounding box center [141, 190] width 88 height 13
paste input
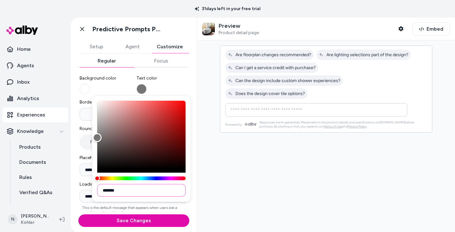
type input "*******"
click at [205, 171] on div at bounding box center [326, 136] width 258 height 192
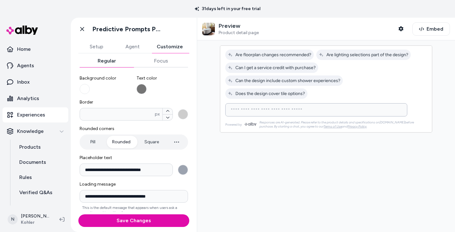
click at [250, 106] on input at bounding box center [310, 110] width 166 height 8
type input "*"
click at [277, 164] on div at bounding box center [326, 136] width 258 height 192
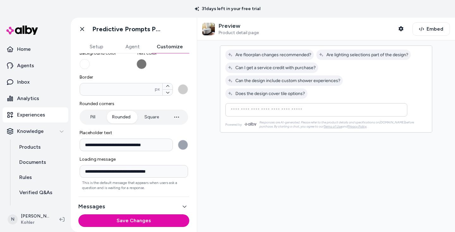
scroll to position [92, 0]
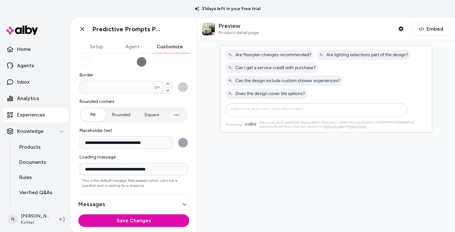
click at [94, 114] on button "Pill" at bounding box center [93, 115] width 24 height 13
click at [123, 115] on button "Rounded" at bounding box center [121, 115] width 31 height 13
click at [148, 114] on button "Square" at bounding box center [151, 115] width 27 height 13
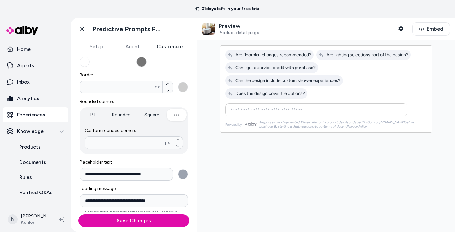
click at [176, 114] on icon "button" at bounding box center [177, 115] width 8 height 8
click at [178, 140] on icon "button" at bounding box center [178, 140] width 4 height 4
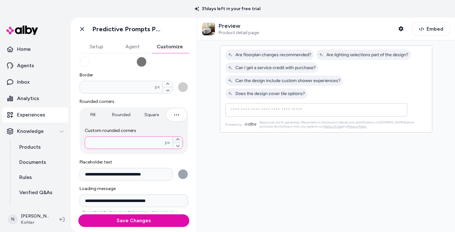
click at [178, 140] on icon "button" at bounding box center [178, 140] width 4 height 4
type input "*"
click at [179, 147] on icon "button" at bounding box center [178, 146] width 4 height 4
type input "*"
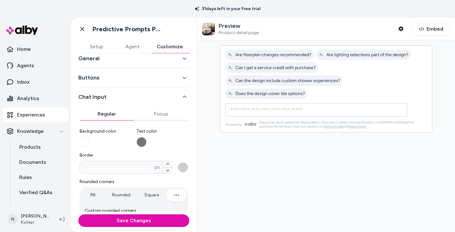
scroll to position [0, 0]
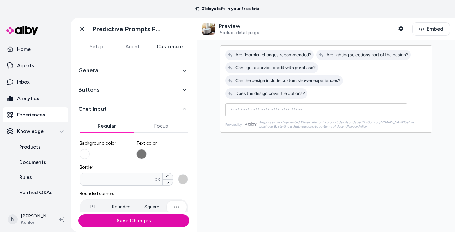
click at [184, 70] on icon "button" at bounding box center [184, 70] width 4 height 4
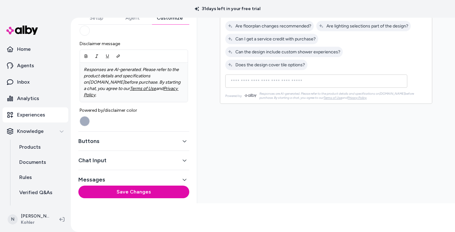
scroll to position [40, 0]
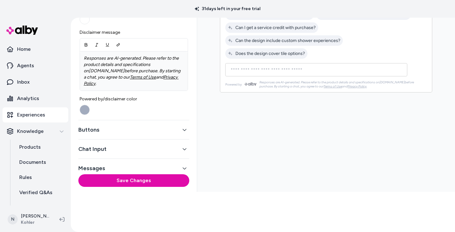
click at [184, 166] on icon "button" at bounding box center [184, 168] width 4 height 4
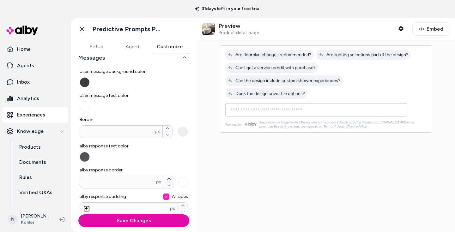
scroll to position [69, 0]
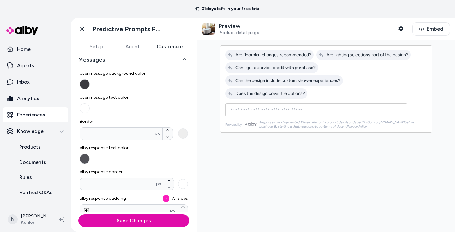
click at [86, 85] on button "User message background color" at bounding box center [85, 84] width 10 height 10
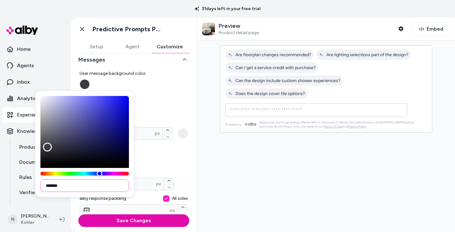
drag, startPoint x: 49, startPoint y: 186, endPoint x: 80, endPoint y: 186, distance: 31.6
click at [80, 186] on input "*******" at bounding box center [84, 185] width 88 height 13
click at [149, 88] on label "User message background color" at bounding box center [134, 79] width 108 height 19
click at [90, 88] on button "User message background color" at bounding box center [85, 84] width 10 height 10
click at [156, 89] on label "User message background color" at bounding box center [134, 79] width 108 height 19
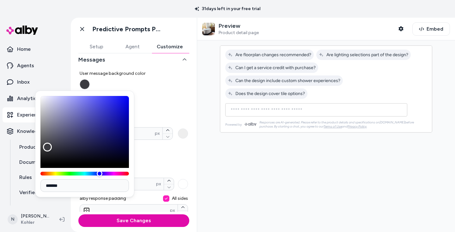
click at [90, 89] on button "User message background color" at bounding box center [85, 84] width 10 height 10
click at [156, 89] on label "User message background color" at bounding box center [134, 79] width 108 height 19
click at [90, 89] on button "User message background color" at bounding box center [85, 84] width 10 height 10
drag, startPoint x: 157, startPoint y: 89, endPoint x: 161, endPoint y: 97, distance: 9.2
click at [157, 89] on label "User message background color" at bounding box center [134, 79] width 108 height 19
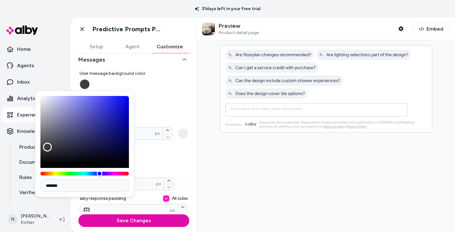
click at [90, 89] on button "User message background color" at bounding box center [85, 84] width 10 height 10
click at [162, 99] on span "User message text color" at bounding box center [134, 97] width 108 height 6
click at [90, 103] on button "User message text color" at bounding box center [85, 108] width 10 height 10
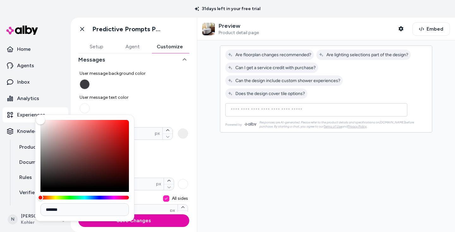
click at [167, 108] on label "User message text color" at bounding box center [134, 103] width 108 height 19
click at [90, 108] on button "User message text color" at bounding box center [85, 108] width 10 height 10
click at [168, 108] on label "User message text color" at bounding box center [134, 103] width 108 height 19
click at [90, 108] on button "User message text color" at bounding box center [85, 108] width 10 height 10
click at [157, 149] on span "alby response text color" at bounding box center [134, 148] width 108 height 6
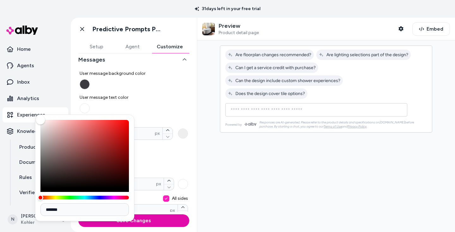
click at [90, 154] on button "alby response text color" at bounding box center [85, 159] width 10 height 10
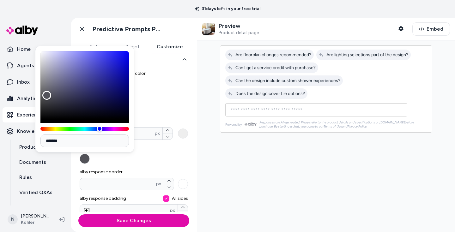
click at [159, 152] on label "alby response text color" at bounding box center [134, 154] width 108 height 19
click at [90, 154] on button "alby response text color" at bounding box center [85, 159] width 10 height 10
click at [217, 150] on div at bounding box center [326, 136] width 258 height 192
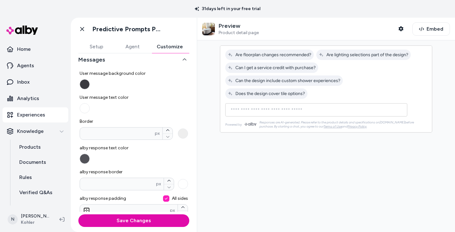
scroll to position [80, 0]
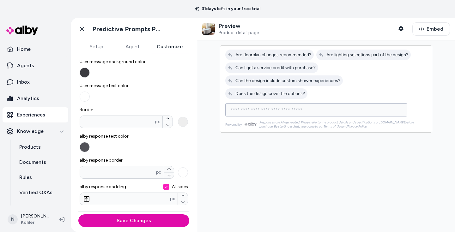
click at [284, 106] on input at bounding box center [310, 110] width 166 height 8
type input "*******"
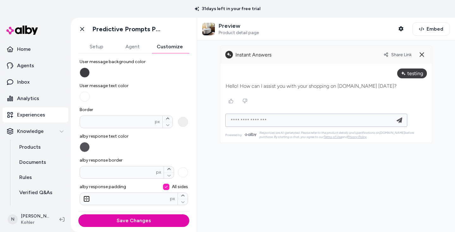
type input "**********"
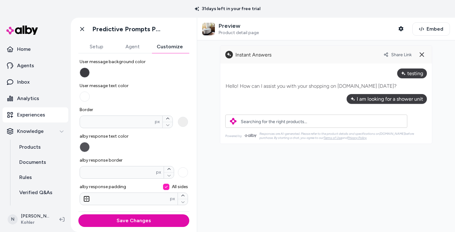
scroll to position [64, 0]
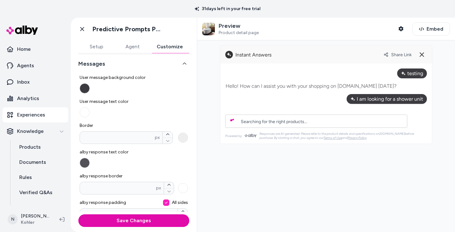
click at [86, 89] on button "User message background color" at bounding box center [85, 88] width 10 height 10
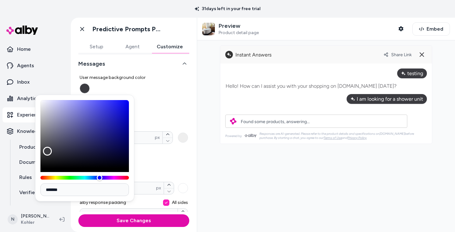
type input "*******"
click at [74, 118] on div "Color" at bounding box center [84, 134] width 88 height 68
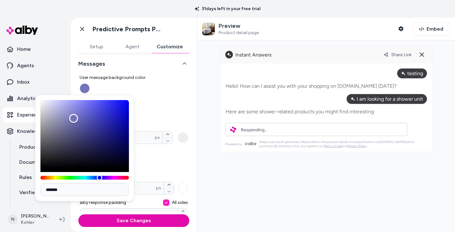
click at [159, 100] on span "User message text color" at bounding box center [134, 102] width 108 height 6
click at [90, 107] on button "User message text color" at bounding box center [85, 112] width 10 height 10
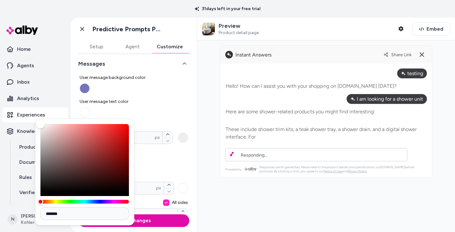
click at [134, 96] on div "User message background color User message text color Border * px alby response…" at bounding box center [134, 146] width 108 height 152
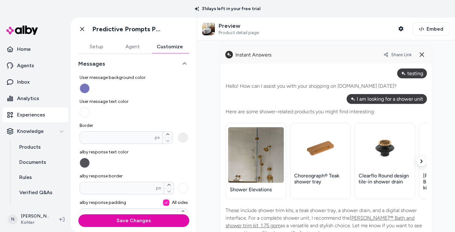
scroll to position [63, 0]
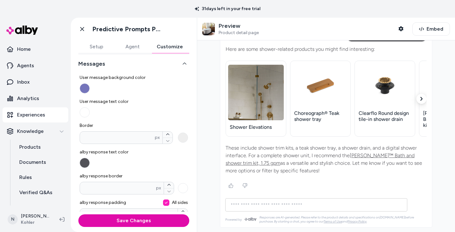
click at [86, 162] on button "alby response text color" at bounding box center [85, 163] width 10 height 10
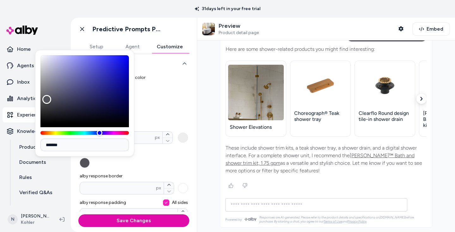
click at [171, 106] on label "User message text color" at bounding box center [134, 108] width 108 height 19
click at [90, 107] on button "User message text color" at bounding box center [85, 112] width 10 height 10
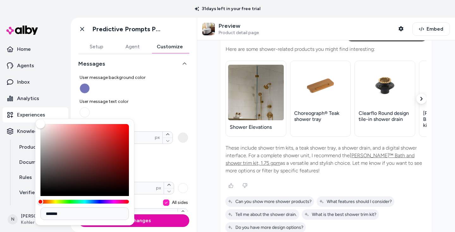
click at [88, 87] on button "User message background color" at bounding box center [85, 88] width 10 height 10
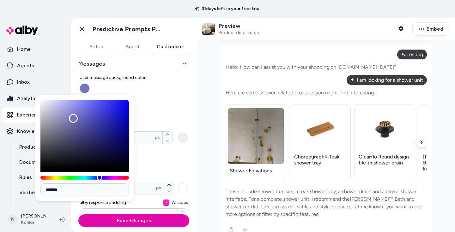
scroll to position [0, 0]
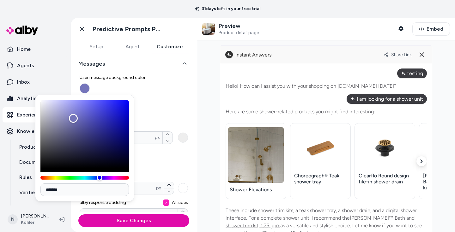
type input "*******"
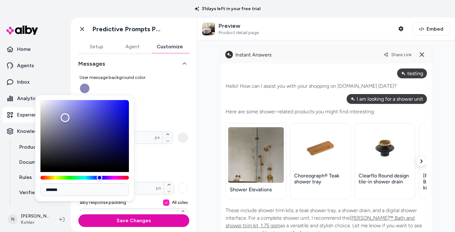
type input "*******"
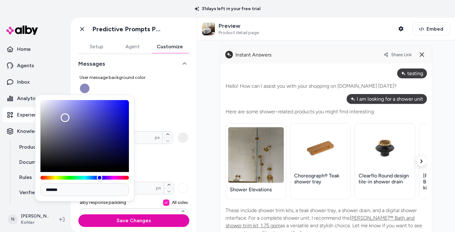
type input "*******"
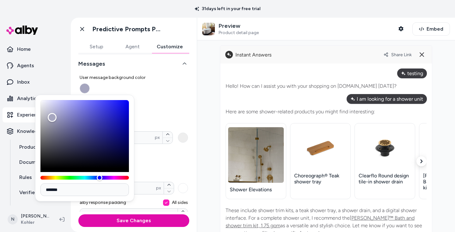
type input "*******"
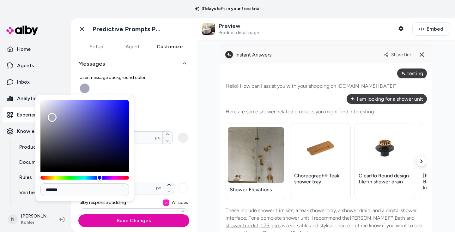
type input "*******"
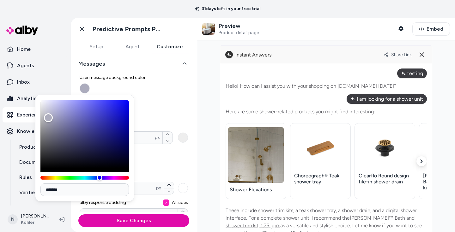
type input "*******"
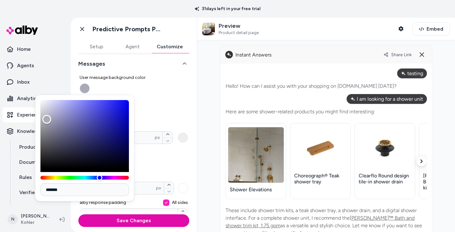
type input "*******"
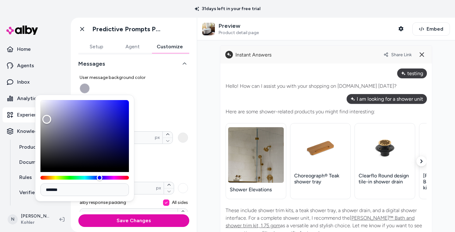
type input "*******"
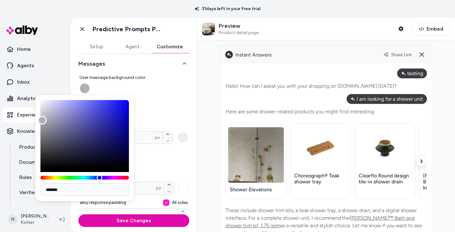
type input "*******"
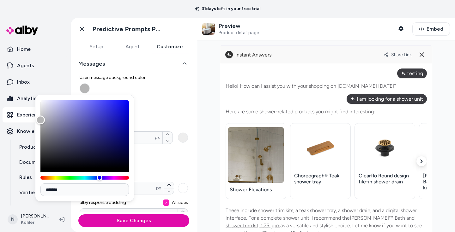
type input "*******"
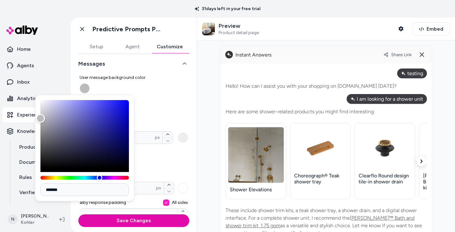
type input "*******"
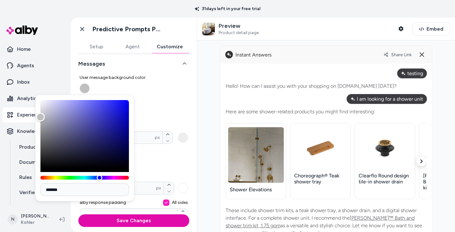
type input "*******"
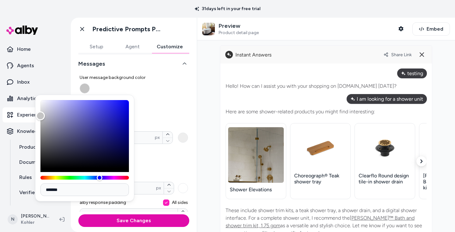
type input "*******"
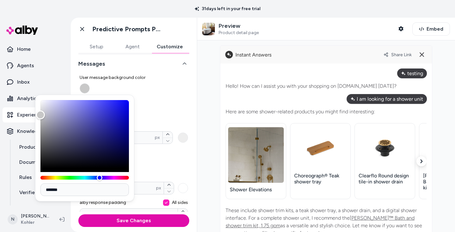
type input "*******"
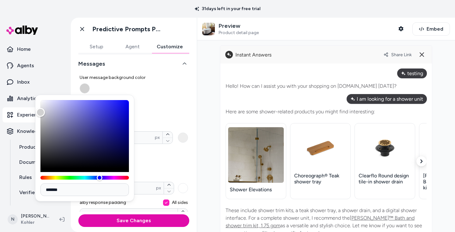
type input "*******"
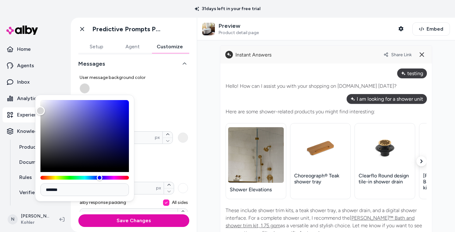
type input "*******"
drag, startPoint x: 68, startPoint y: 118, endPoint x: 36, endPoint y: 110, distance: 33.5
click at [36, 110] on div "Color" at bounding box center [40, 110] width 9 height 9
drag, startPoint x: 52, startPoint y: 188, endPoint x: 86, endPoint y: 191, distance: 33.2
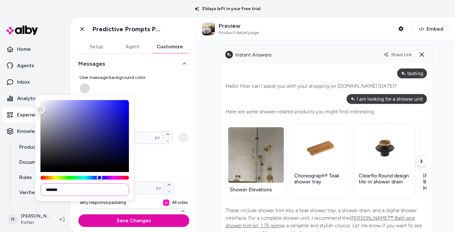
click at [86, 191] on input "*******" at bounding box center [84, 190] width 88 height 13
paste input
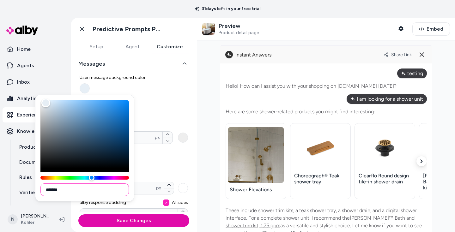
type input "*******"
click at [167, 104] on span "User message text color" at bounding box center [134, 102] width 108 height 6
click at [90, 107] on button "User message text color" at bounding box center [85, 112] width 10 height 10
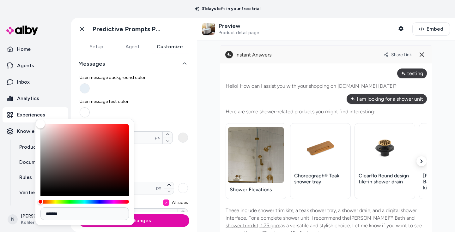
click at [88, 111] on button "User message text color" at bounding box center [85, 112] width 10 height 10
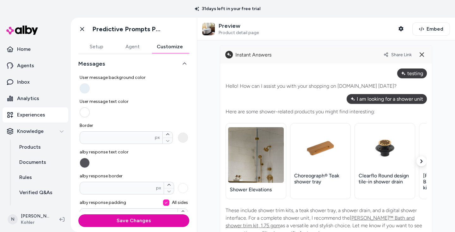
click at [86, 113] on button "User message text color" at bounding box center [85, 112] width 10 height 10
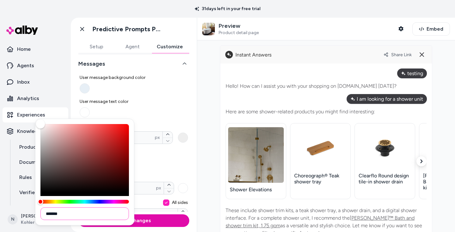
drag, startPoint x: 49, startPoint y: 215, endPoint x: 74, endPoint y: 215, distance: 25.3
click at [74, 215] on input "*******" at bounding box center [84, 214] width 88 height 13
paste input
type input "*******"
click at [164, 156] on label "alby response text color" at bounding box center [134, 158] width 108 height 19
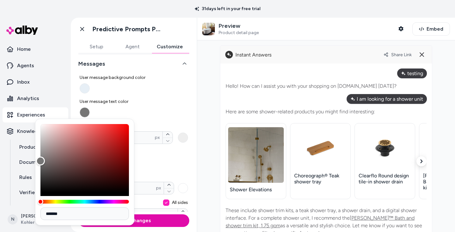
click at [90, 158] on button "alby response text color" at bounding box center [85, 163] width 10 height 10
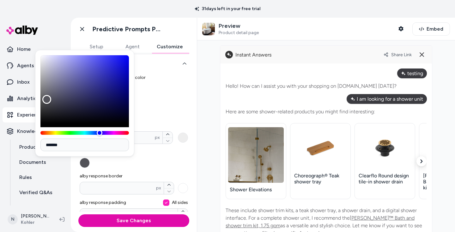
click at [174, 120] on div "User message background color User message text color Border * px alby response…" at bounding box center [134, 146] width 108 height 152
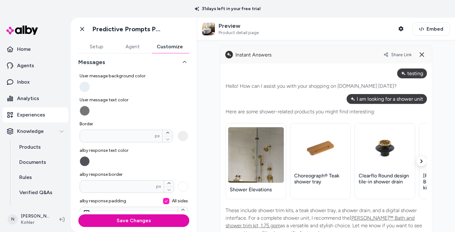
scroll to position [65, 0]
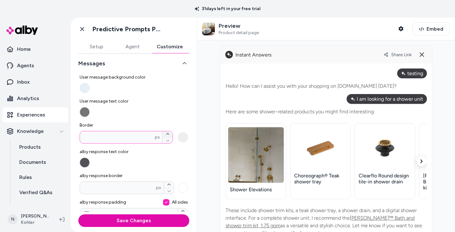
click at [167, 135] on icon "button" at bounding box center [168, 134] width 4 height 4
type input "*"
click at [167, 142] on icon "button" at bounding box center [168, 141] width 4 height 4
type input "*"
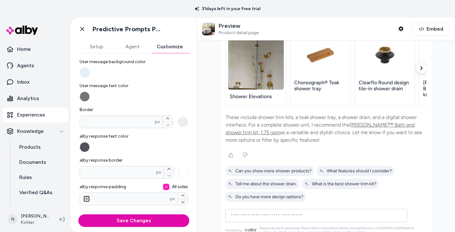
scroll to position [104, 0]
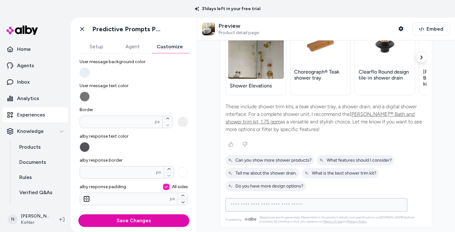
click at [296, 206] on input at bounding box center [310, 205] width 166 height 8
type input "**********"
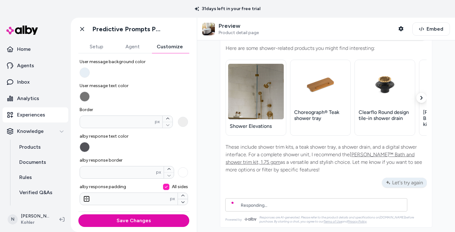
scroll to position [72, 0]
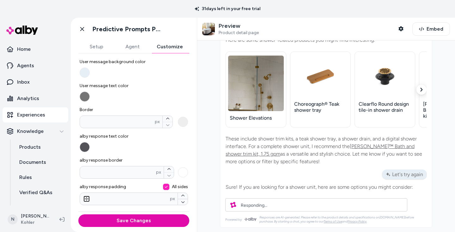
click at [86, 97] on button "User message text color" at bounding box center [85, 97] width 10 height 10
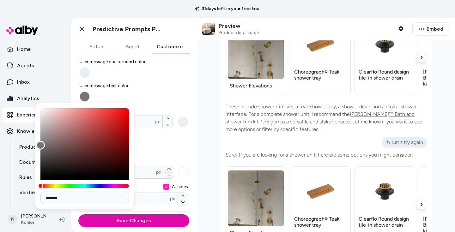
scroll to position [210, 0]
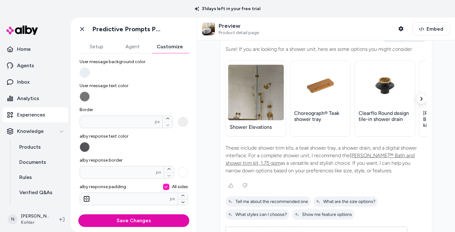
click at [84, 97] on button "User message text color" at bounding box center [85, 97] width 10 height 10
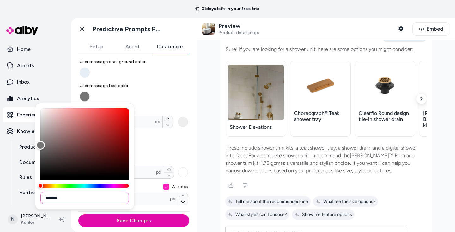
drag, startPoint x: 49, startPoint y: 199, endPoint x: 70, endPoint y: 199, distance: 20.5
click at [69, 199] on input "*******" at bounding box center [84, 198] width 88 height 13
click at [157, 149] on label "alby response text color" at bounding box center [134, 142] width 108 height 19
click at [90, 149] on button "alby response text color" at bounding box center [85, 147] width 10 height 10
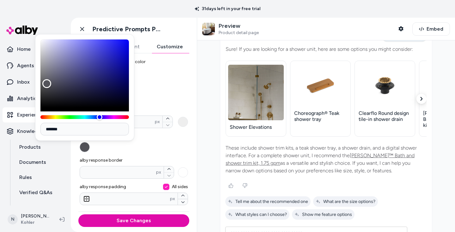
click at [85, 148] on button "alby response text color" at bounding box center [85, 147] width 10 height 10
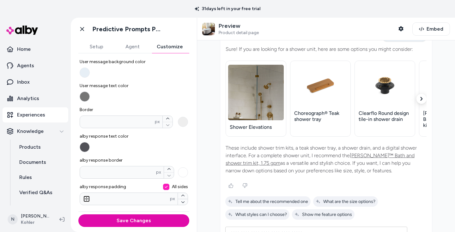
click at [83, 99] on button "User message text color" at bounding box center [85, 97] width 10 height 10
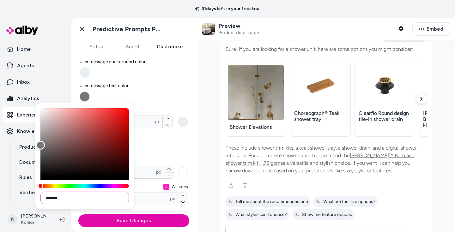
drag, startPoint x: 50, startPoint y: 197, endPoint x: 69, endPoint y: 198, distance: 18.3
click at [69, 198] on input "*******" at bounding box center [84, 198] width 88 height 13
paste input
type input "*******"
click at [162, 146] on label "alby response text color" at bounding box center [134, 142] width 108 height 19
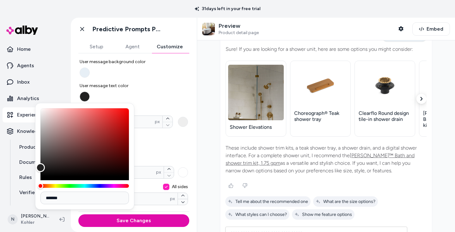
click at [90, 146] on button "alby response text color" at bounding box center [85, 147] width 10 height 10
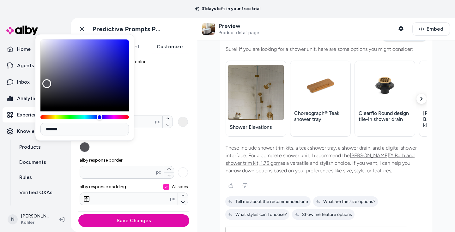
click at [162, 146] on label "alby response text color" at bounding box center [134, 142] width 108 height 19
click at [90, 146] on button "alby response text color" at bounding box center [85, 147] width 10 height 10
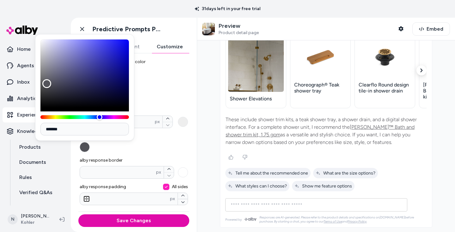
click at [281, 209] on div "Ask any question about this product" at bounding box center [316, 205] width 179 height 13
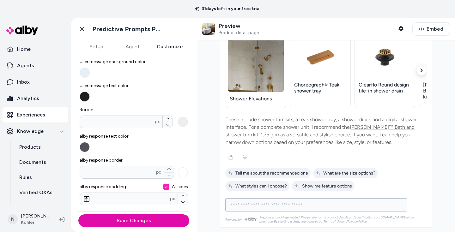
click at [282, 207] on input at bounding box center [310, 205] width 166 height 8
type input "****"
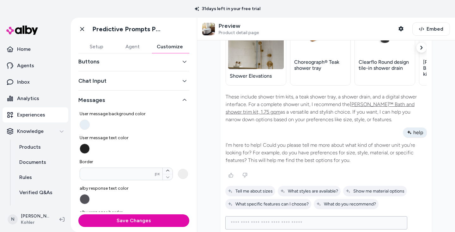
scroll to position [18, 0]
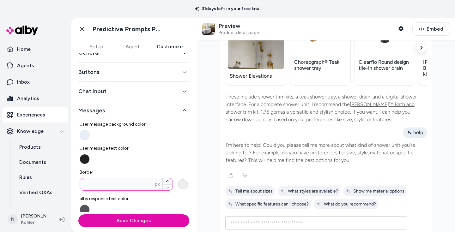
drag, startPoint x: 168, startPoint y: 181, endPoint x: 182, endPoint y: 184, distance: 14.5
click at [168, 181] on icon "button" at bounding box center [168, 181] width 4 height 4
type input "*"
click at [182, 184] on button "Border * px" at bounding box center [183, 184] width 10 height 10
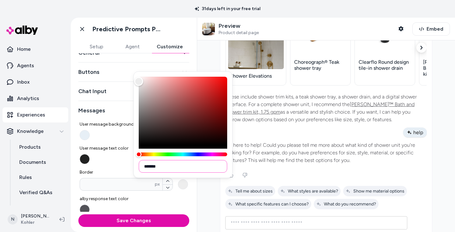
drag, startPoint x: 147, startPoint y: 167, endPoint x: 179, endPoint y: 169, distance: 31.7
click at [179, 169] on input "*******" at bounding box center [183, 166] width 88 height 13
paste input
type input "*******"
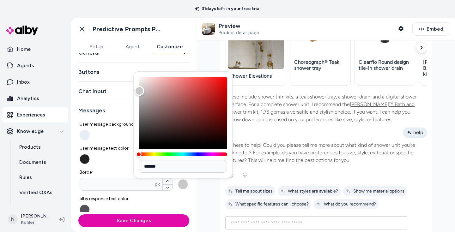
type input "*******"
drag, startPoint x: 139, startPoint y: 91, endPoint x: 134, endPoint y: 91, distance: 5.1
click at [134, 91] on div "Color" at bounding box center [139, 91] width 10 height 10
drag, startPoint x: 137, startPoint y: 94, endPoint x: 134, endPoint y: 101, distance: 7.1
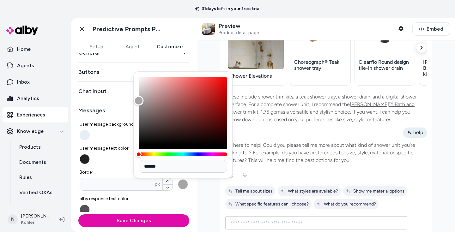
click at [134, 101] on div "Color" at bounding box center [139, 101] width 10 height 10
drag, startPoint x: 139, startPoint y: 101, endPoint x: 120, endPoint y: 123, distance: 29.1
click at [120, 123] on body "31 days left in your free trial Home Agents Inbox Analytics Experiences Knowled…" at bounding box center [227, 116] width 455 height 232
drag, startPoint x: 246, startPoint y: 131, endPoint x: 269, endPoint y: 150, distance: 29.6
click at [246, 132] on alby-chat-message at bounding box center [326, 133] width 202 height 10
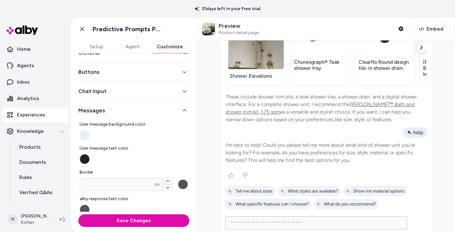
click at [296, 224] on input at bounding box center [310, 223] width 166 height 8
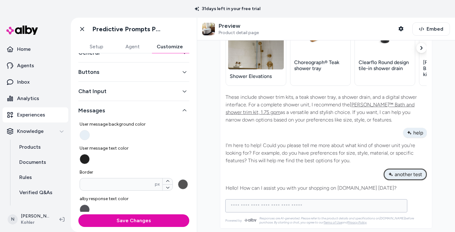
scroll to position [261, 0]
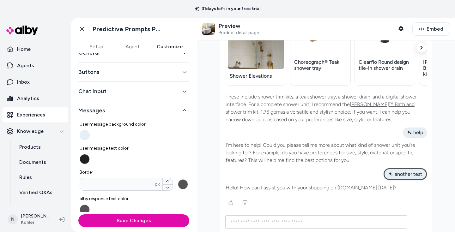
click at [180, 186] on button "Border * px" at bounding box center [183, 184] width 10 height 10
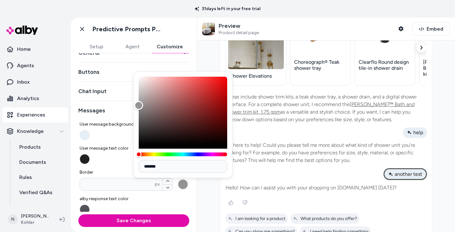
drag, startPoint x: 140, startPoint y: 107, endPoint x: 135, endPoint y: 106, distance: 4.6
click at [139, 106] on div "Color" at bounding box center [183, 111] width 88 height 68
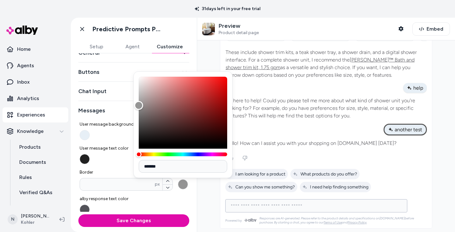
click at [303, 207] on input at bounding box center [310, 206] width 166 height 8
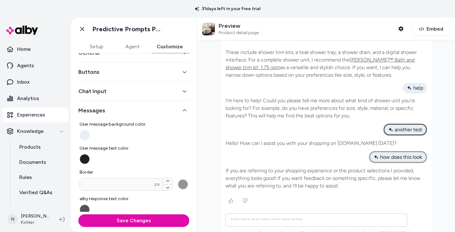
click at [184, 185] on button "Border * px" at bounding box center [183, 184] width 10 height 10
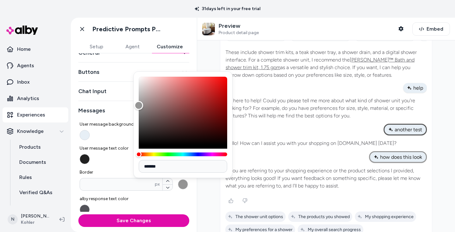
click at [86, 132] on button "User message background color" at bounding box center [85, 135] width 10 height 10
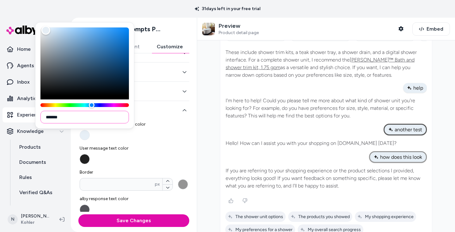
drag, startPoint x: 49, startPoint y: 117, endPoint x: 88, endPoint y: 118, distance: 39.2
click at [88, 118] on input "*******" at bounding box center [84, 117] width 88 height 13
paste input
click at [167, 140] on label "User message background color" at bounding box center [134, 130] width 108 height 19
click at [90, 140] on button "User message background color" at bounding box center [85, 135] width 10 height 10
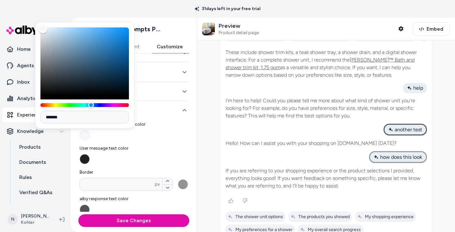
click at [183, 185] on button "Border * px" at bounding box center [183, 184] width 10 height 10
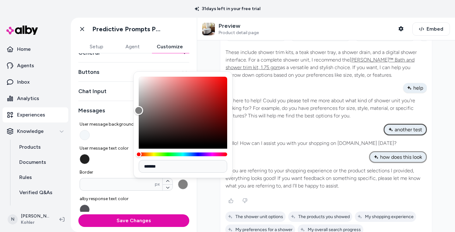
drag, startPoint x: 140, startPoint y: 104, endPoint x: 127, endPoint y: 111, distance: 15.0
click at [127, 111] on body "31 days left in your free trial Home Agents Inbox Analytics Experiences Knowled…" at bounding box center [227, 116] width 455 height 232
drag, startPoint x: 155, startPoint y: 167, endPoint x: 175, endPoint y: 168, distance: 20.5
click at [175, 168] on input "*******" at bounding box center [183, 166] width 88 height 13
paste input
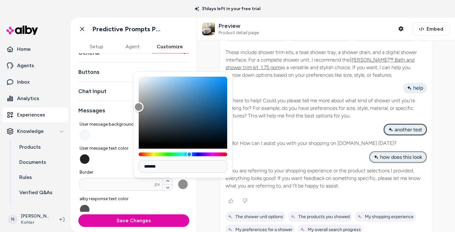
drag, startPoint x: 169, startPoint y: 105, endPoint x: 135, endPoint y: 107, distance: 34.5
click at [139, 107] on div "Color" at bounding box center [183, 111] width 88 height 68
drag, startPoint x: 139, startPoint y: 115, endPoint x: 120, endPoint y: 102, distance: 23.2
click at [122, 99] on body "31 days left in your free trial Home Agents Inbox Analytics Experiences Knowled…" at bounding box center [227, 116] width 455 height 232
click at [103, 167] on div "User message background color User message text color Border * px alby response…" at bounding box center [134, 192] width 108 height 152
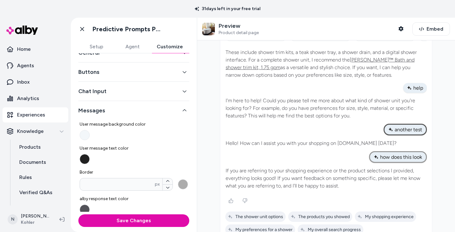
scroll to position [347, 0]
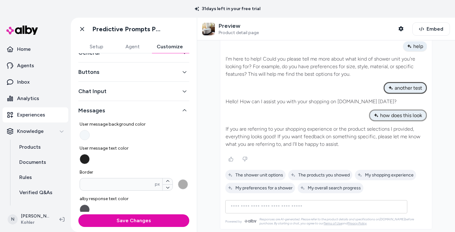
click at [319, 201] on div "Ask any question about this product" at bounding box center [316, 207] width 179 height 13
click at [319, 203] on input at bounding box center [310, 207] width 166 height 8
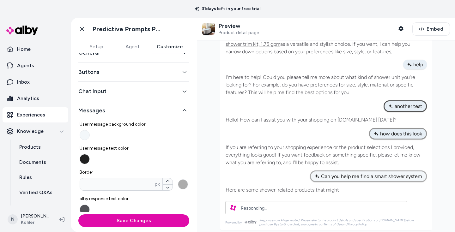
scroll to position [336, 0]
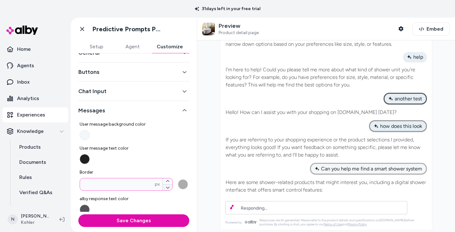
click at [169, 187] on button "Border * px" at bounding box center [168, 188] width 10 height 6
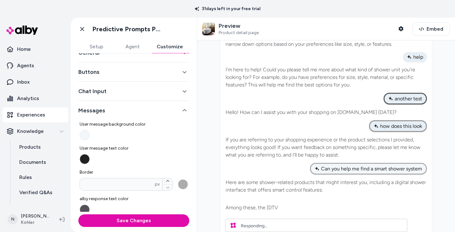
scroll to position [347, 0]
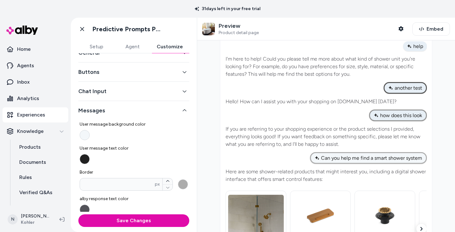
click at [85, 136] on button "User message background color" at bounding box center [85, 135] width 10 height 10
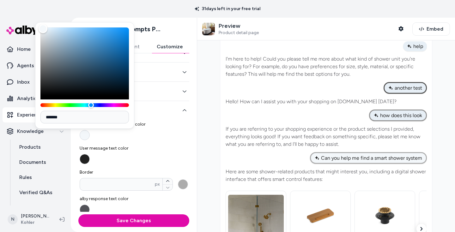
scroll to position [482, 0]
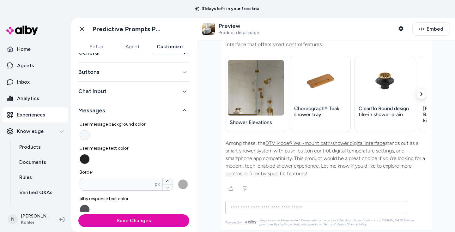
click at [86, 135] on button "User message background color" at bounding box center [85, 135] width 10 height 10
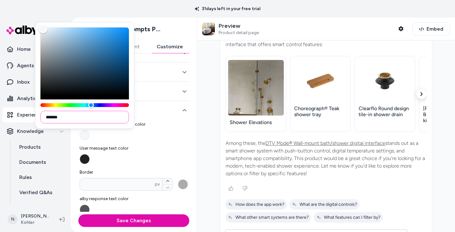
drag, startPoint x: 49, startPoint y: 118, endPoint x: 76, endPoint y: 118, distance: 27.2
click at [76, 118] on input "*******" at bounding box center [84, 117] width 88 height 13
paste input
click at [85, 157] on button "User message text color" at bounding box center [85, 159] width 10 height 10
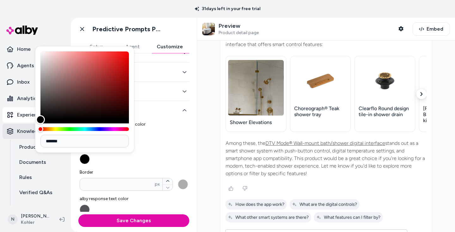
drag, startPoint x: 45, startPoint y: 118, endPoint x: 35, endPoint y: 124, distance: 11.8
click at [35, 124] on body "31 days left in your free trial Home Agents Inbox Analytics Experiences Knowled…" at bounding box center [227, 116] width 455 height 232
click at [163, 145] on div "User message background color User message text color Border * px alby response…" at bounding box center [134, 192] width 108 height 152
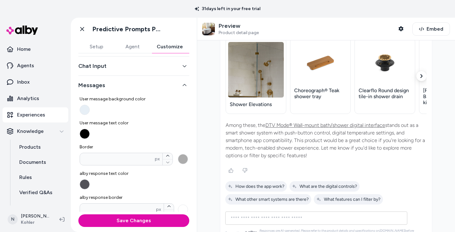
scroll to position [511, 0]
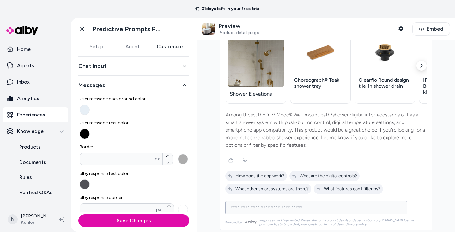
click at [284, 205] on input at bounding box center [310, 208] width 166 height 8
click at [207, 189] on div at bounding box center [326, 136] width 258 height 192
click at [283, 207] on input at bounding box center [310, 208] width 166 height 8
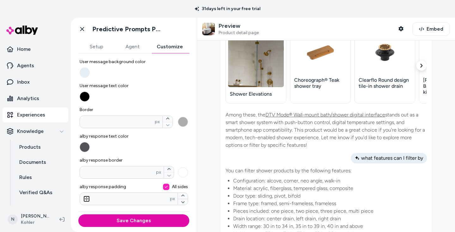
scroll to position [604, 0]
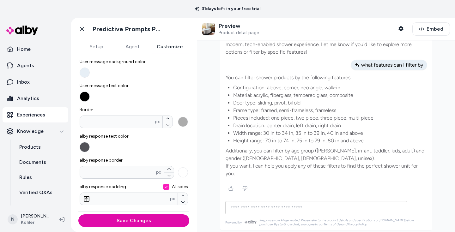
click at [84, 145] on button "alby response text color" at bounding box center [85, 147] width 10 height 10
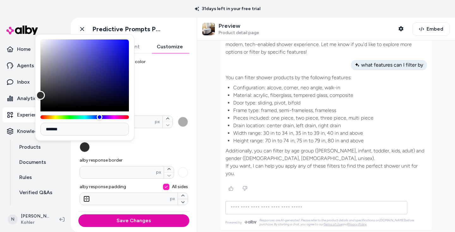
drag, startPoint x: 44, startPoint y: 92, endPoint x: 37, endPoint y: 95, distance: 7.9
click at [40, 95] on div "Color" at bounding box center [84, 73] width 88 height 68
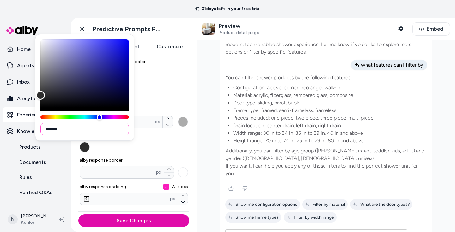
drag, startPoint x: 51, startPoint y: 130, endPoint x: 73, endPoint y: 130, distance: 22.8
click at [73, 130] on input "*******" at bounding box center [84, 129] width 88 height 13
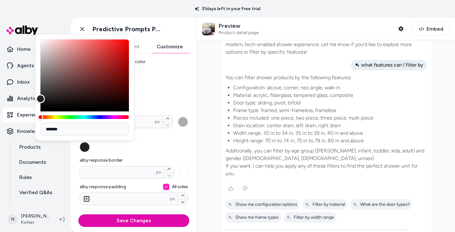
click at [143, 146] on label "alby response text color" at bounding box center [134, 142] width 108 height 19
click at [90, 146] on button "alby response text color" at bounding box center [85, 147] width 10 height 10
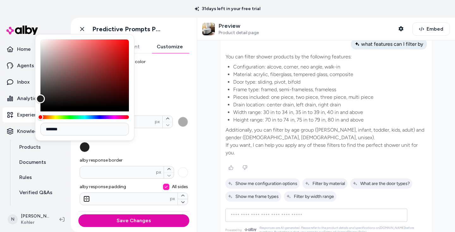
scroll to position [632, 0]
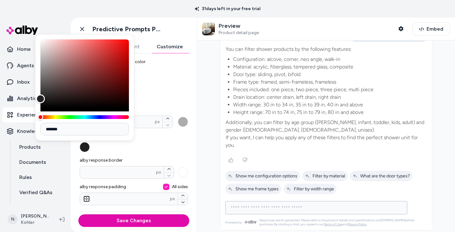
click at [275, 208] on input at bounding box center [310, 208] width 166 height 8
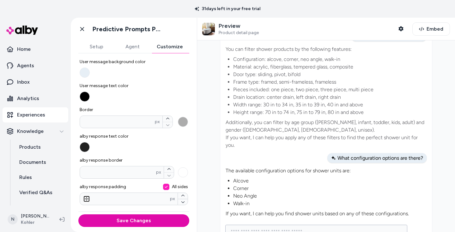
scroll to position [672, 0]
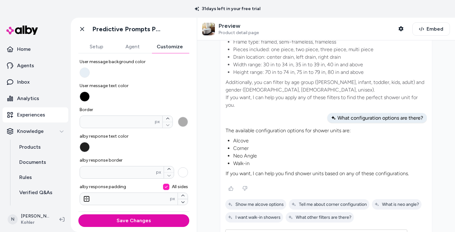
click at [184, 172] on button "alby response border px" at bounding box center [183, 172] width 10 height 10
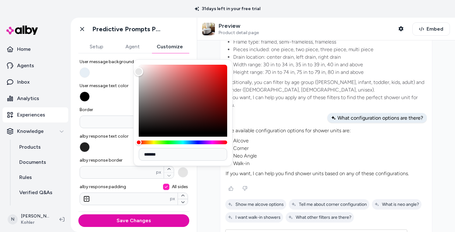
click at [139, 72] on div "Color" at bounding box center [183, 99] width 88 height 68
click at [128, 157] on span "alby response border" at bounding box center [134, 160] width 108 height 6
click at [128, 169] on input "alby response border px" at bounding box center [118, 172] width 76 height 6
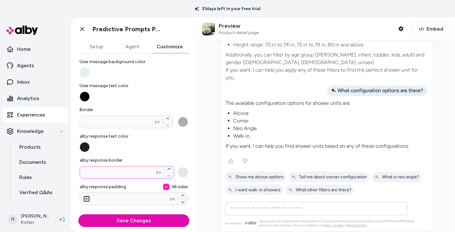
scroll to position [701, 0]
click at [277, 205] on input at bounding box center [310, 208] width 166 height 8
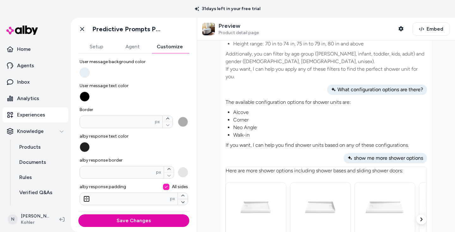
scroll to position [810, 0]
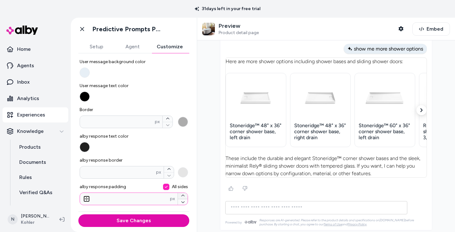
click at [183, 196] on icon "button" at bounding box center [183, 196] width 4 height 4
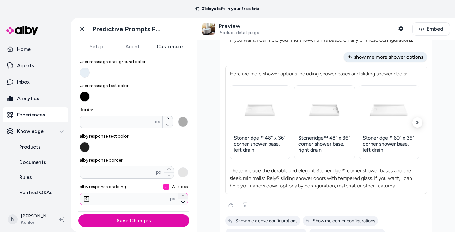
click at [183, 196] on icon "button" at bounding box center [183, 196] width 4 height 4
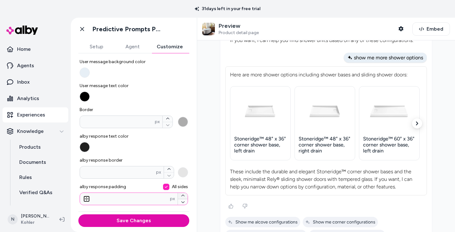
click at [183, 196] on icon "button" at bounding box center [183, 196] width 4 height 4
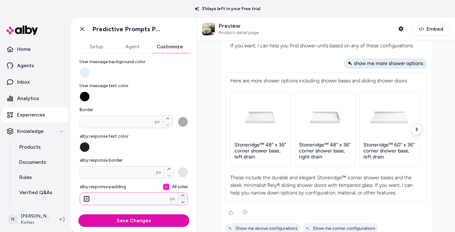
scroll to position [886, 0]
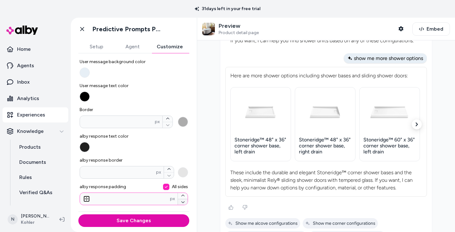
click at [182, 203] on icon "button" at bounding box center [182, 203] width 3 height 2
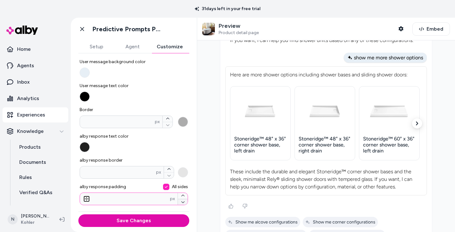
click at [182, 203] on icon "button" at bounding box center [182, 203] width 3 height 2
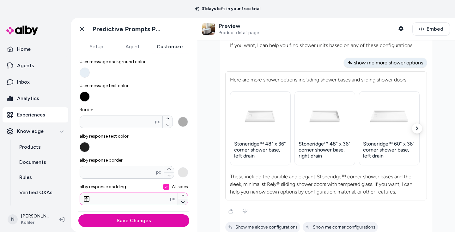
click at [182, 203] on icon "button" at bounding box center [182, 203] width 3 height 2
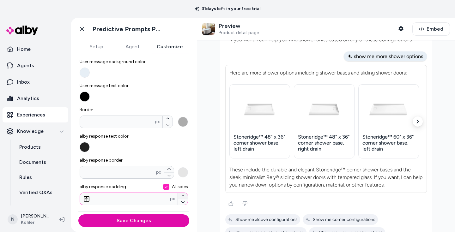
click at [182, 195] on icon "button" at bounding box center [182, 196] width 3 height 2
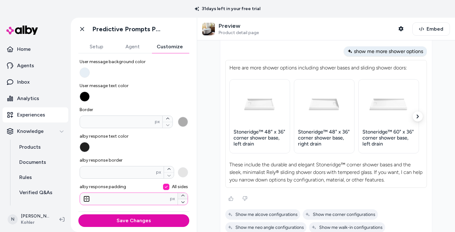
click at [182, 195] on icon "button" at bounding box center [182, 196] width 3 height 2
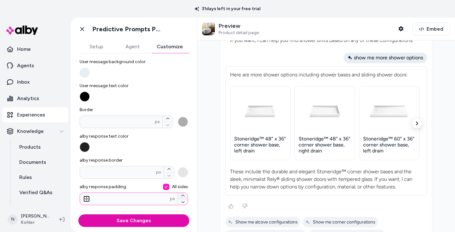
click at [182, 195] on icon "button" at bounding box center [182, 196] width 3 height 2
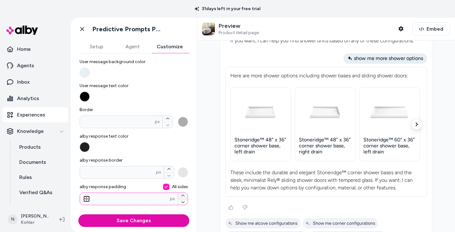
click at [182, 195] on icon "button" at bounding box center [182, 196] width 3 height 2
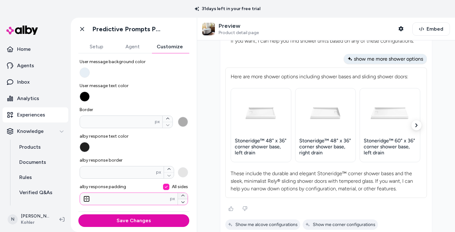
click at [182, 195] on icon "button" at bounding box center [182, 196] width 3 height 2
click at [181, 202] on icon "button" at bounding box center [183, 202] width 4 height 4
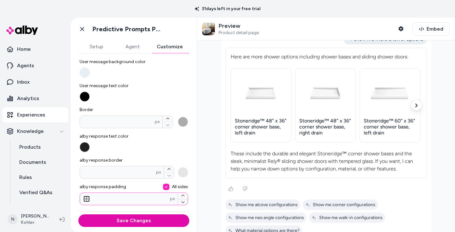
scroll to position [898, 0]
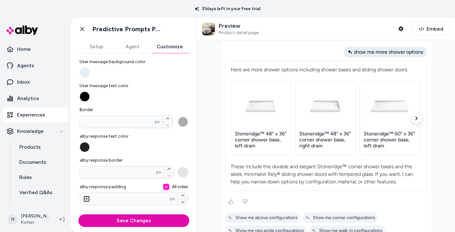
click at [183, 171] on button "alby response border px" at bounding box center [183, 172] width 10 height 10
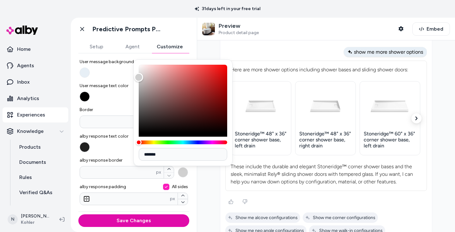
click at [139, 77] on div "Color" at bounding box center [183, 99] width 88 height 68
click at [123, 109] on span "Border" at bounding box center [134, 110] width 108 height 6
click at [123, 119] on input "*" at bounding box center [117, 122] width 75 height 6
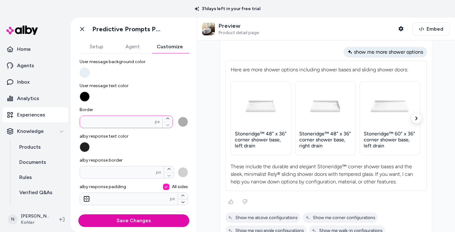
scroll to position [953, 0]
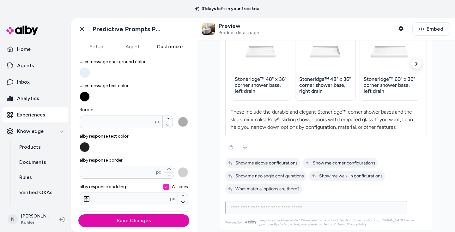
click at [265, 206] on input at bounding box center [310, 208] width 166 height 8
drag, startPoint x: 351, startPoint y: 181, endPoint x: 338, endPoint y: 187, distance: 14.1
click at [351, 181] on div at bounding box center [326, 176] width 202 height 36
click at [299, 205] on input at bounding box center [310, 208] width 166 height 8
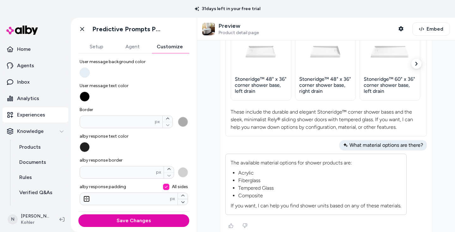
scroll to position [990, 0]
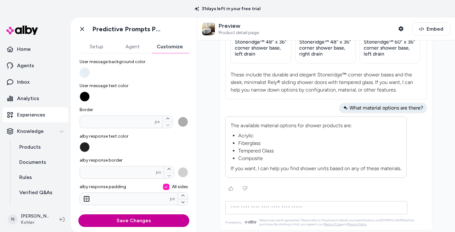
click at [146, 220] on button "Save Changes" at bounding box center [133, 221] width 111 height 13
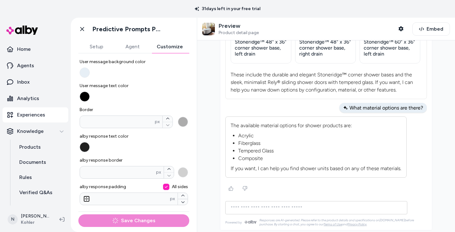
scroll to position [0, 0]
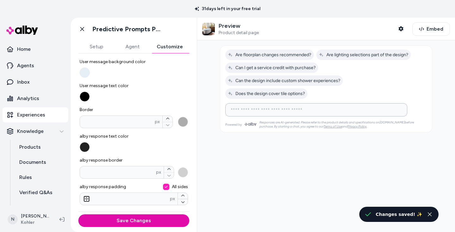
click at [290, 106] on input at bounding box center [310, 110] width 166 height 8
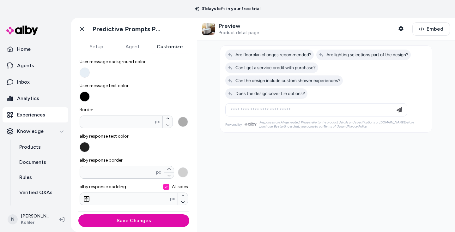
click at [282, 137] on div at bounding box center [326, 136] width 258 height 192
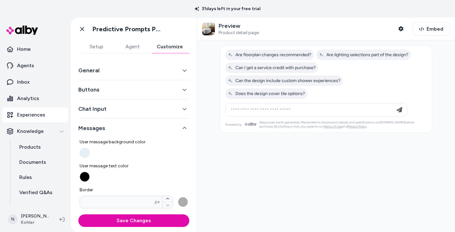
click at [184, 129] on icon "button" at bounding box center [184, 128] width 4 height 4
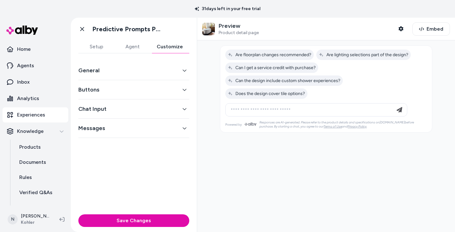
click at [184, 129] on icon "button" at bounding box center [184, 128] width 4 height 4
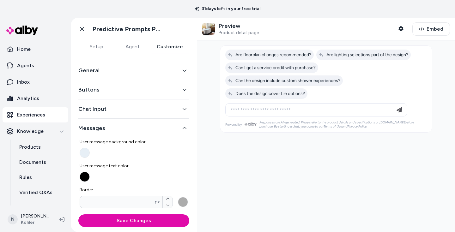
click at [184, 129] on icon "button" at bounding box center [184, 128] width 4 height 4
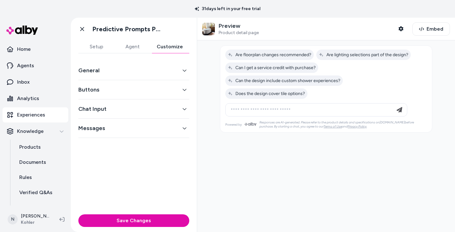
click at [185, 107] on icon "button" at bounding box center [184, 109] width 4 height 4
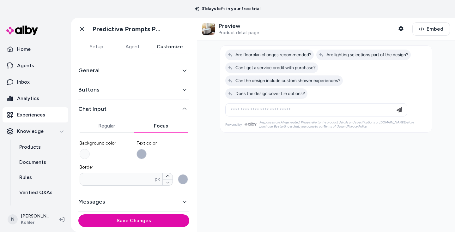
click at [161, 103] on div "Chat Input Regular Focus Background color Text color Border * px" at bounding box center [133, 146] width 111 height 93
click at [108, 125] on button "Regular" at bounding box center [107, 126] width 54 height 13
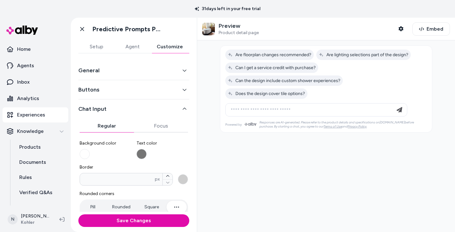
click at [144, 154] on button "Text color" at bounding box center [141, 154] width 10 height 10
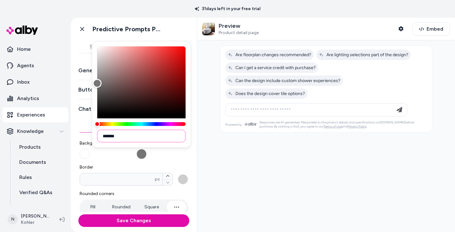
drag, startPoint x: 117, startPoint y: 137, endPoint x: 139, endPoint y: 138, distance: 21.5
click at [139, 138] on input "*******" at bounding box center [141, 136] width 88 height 13
click at [185, 163] on div "**********" at bounding box center [134, 223] width 108 height 177
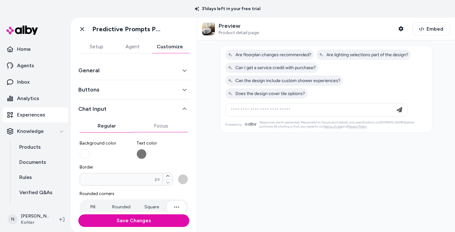
click at [160, 131] on button "Focus" at bounding box center [161, 126] width 54 height 13
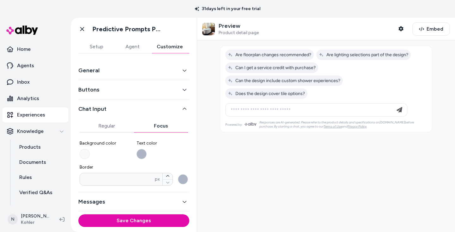
click at [143, 154] on button "Text color" at bounding box center [141, 154] width 10 height 10
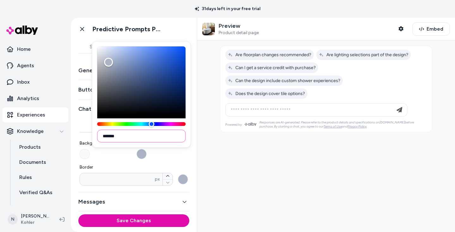
drag, startPoint x: 105, startPoint y: 138, endPoint x: 128, endPoint y: 136, distance: 23.2
click at [128, 136] on input "*******" at bounding box center [141, 136] width 88 height 13
paste input
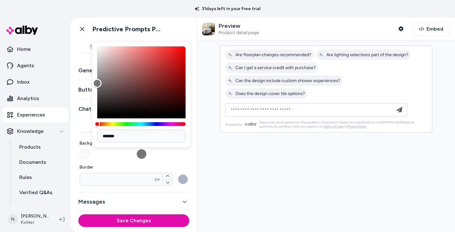
click at [170, 153] on label "Text color" at bounding box center [162, 149] width 52 height 19
click at [147, 153] on button "Text color" at bounding box center [141, 154] width 10 height 10
drag, startPoint x: 98, startPoint y: 84, endPoint x: 96, endPoint y: 78, distance: 6.9
click at [96, 78] on div "Color" at bounding box center [97, 78] width 10 height 10
drag, startPoint x: 97, startPoint y: 79, endPoint x: 92, endPoint y: 92, distance: 14.0
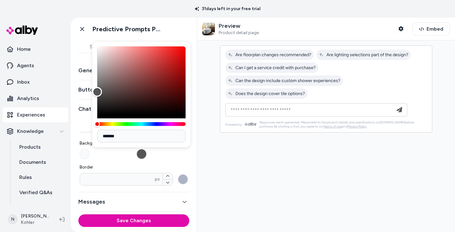
click at [92, 92] on div "*******" at bounding box center [141, 94] width 99 height 107
drag, startPoint x: 97, startPoint y: 93, endPoint x: 93, endPoint y: 106, distance: 13.9
click at [93, 106] on div "Color" at bounding box center [97, 106] width 10 height 10
drag, startPoint x: 98, startPoint y: 106, endPoint x: 97, endPoint y: 99, distance: 8.0
click at [97, 99] on div "Color" at bounding box center [97, 99] width 10 height 10
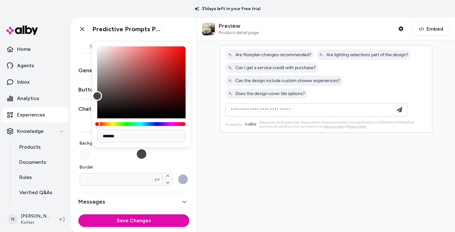
click at [96, 96] on div "Color" at bounding box center [97, 96] width 10 height 10
click at [160, 160] on div "Background color Text color Border * px" at bounding box center [134, 162] width 108 height 45
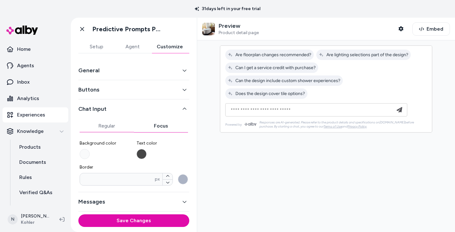
click at [106, 127] on button "Regular" at bounding box center [107, 126] width 54 height 13
click at [157, 128] on button "Focus" at bounding box center [161, 126] width 54 height 13
click at [110, 128] on button "Regular" at bounding box center [107, 126] width 54 height 13
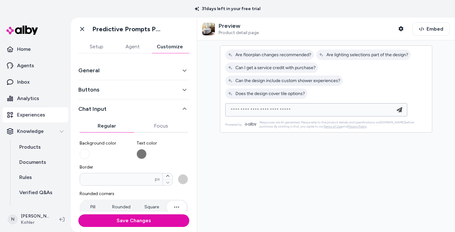
click at [249, 106] on input "**********" at bounding box center [310, 110] width 166 height 8
drag, startPoint x: 304, startPoint y: 97, endPoint x: 216, endPoint y: 94, distance: 88.2
click at [216, 94] on div at bounding box center [326, 136] width 258 height 192
paste input "**********"
click at [260, 106] on input "**********" at bounding box center [310, 110] width 166 height 8
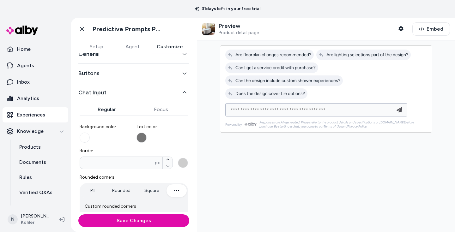
scroll to position [19, 0]
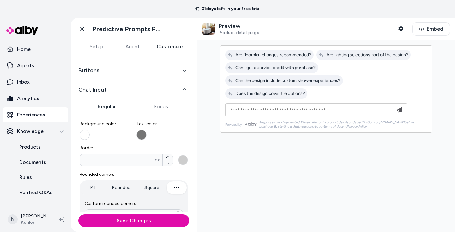
click at [82, 136] on button "Background color" at bounding box center [85, 135] width 10 height 10
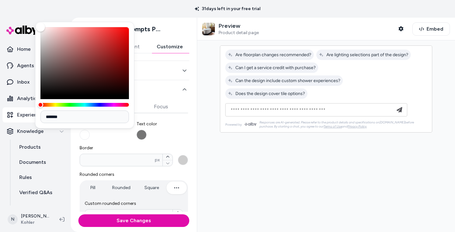
click at [172, 123] on span "Text color" at bounding box center [162, 124] width 52 height 6
click at [147, 130] on button "Text color" at bounding box center [141, 135] width 10 height 10
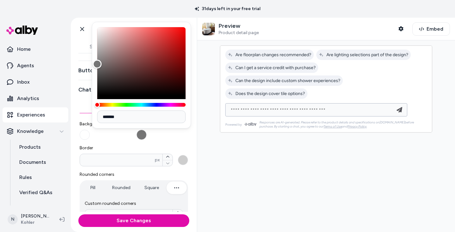
click at [271, 106] on input "**********" at bounding box center [310, 110] width 166 height 8
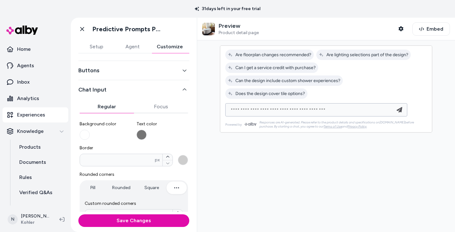
drag, startPoint x: 327, startPoint y: 97, endPoint x: 319, endPoint y: 100, distance: 9.0
click at [327, 106] on input "**********" at bounding box center [310, 110] width 166 height 8
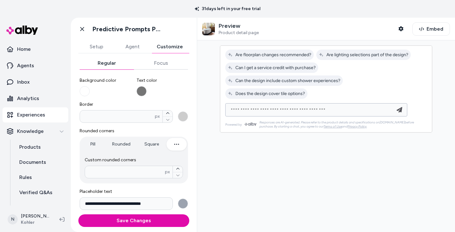
scroll to position [29, 0]
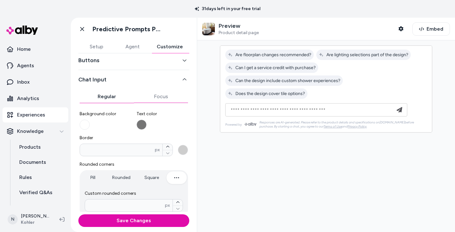
click at [155, 98] on div "**********" at bounding box center [133, 170] width 111 height 277
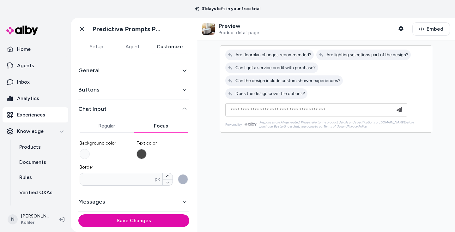
click at [184, 202] on icon "button" at bounding box center [185, 202] width 4 height 2
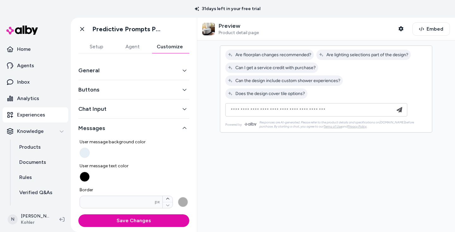
click at [163, 49] on button "Customize" at bounding box center [169, 46] width 39 height 13
click at [186, 125] on button "Messages" at bounding box center [133, 128] width 111 height 9
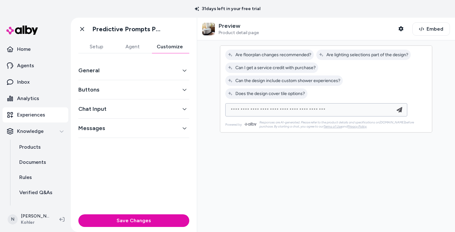
click at [332, 106] on input "**********" at bounding box center [310, 110] width 166 height 8
click at [403, 106] on icon "Send message" at bounding box center [400, 110] width 8 height 8
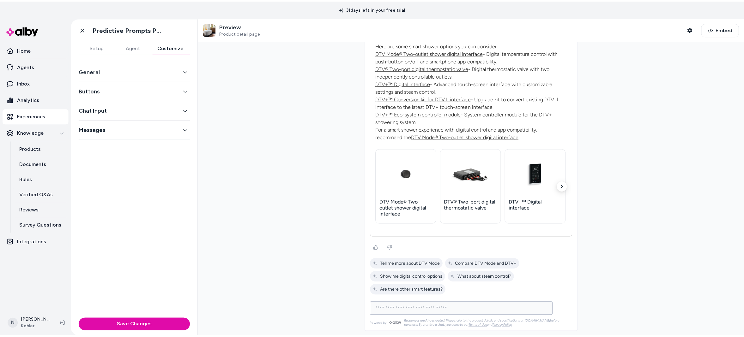
scroll to position [42, 0]
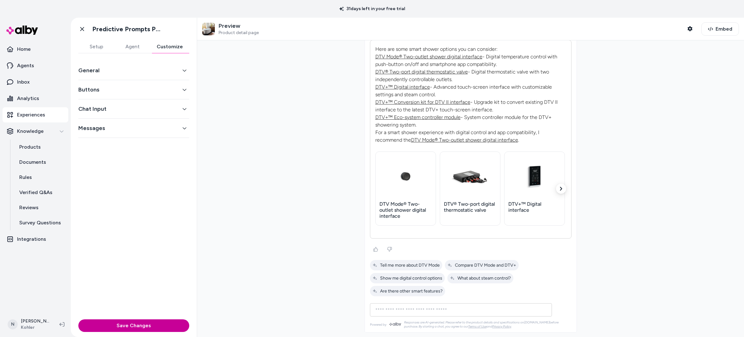
click at [154, 232] on button "Save Changes" at bounding box center [133, 326] width 111 height 13
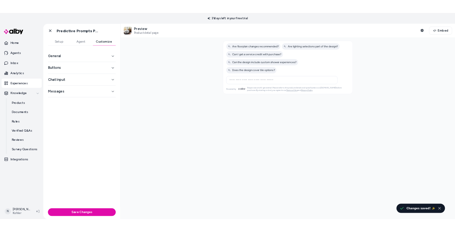
scroll to position [0, 0]
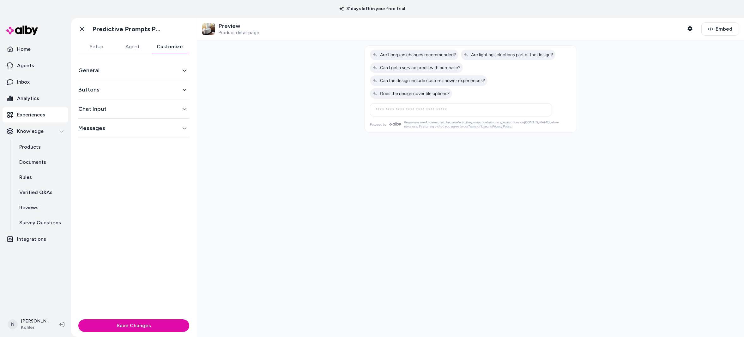
click at [148, 68] on button "General" at bounding box center [133, 70] width 111 height 9
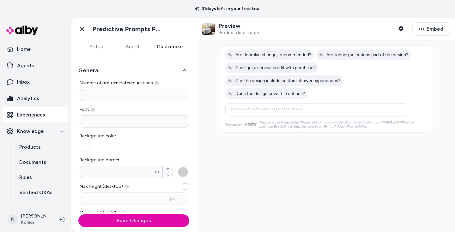
click at [182, 174] on button "Background border * px" at bounding box center [183, 172] width 10 height 10
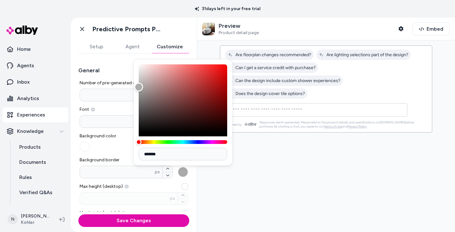
drag, startPoint x: 139, startPoint y: 86, endPoint x: 135, endPoint y: 87, distance: 4.1
click at [139, 87] on div "Color" at bounding box center [183, 98] width 88 height 68
click at [190, 179] on div "General Number of pre-generated questions * Font Background color Background bo…" at bounding box center [134, 132] width 126 height 159
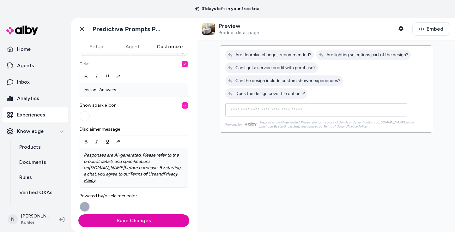
scroll to position [259, 0]
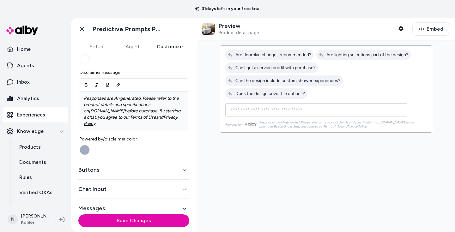
click at [184, 168] on icon "button" at bounding box center [184, 170] width 4 height 4
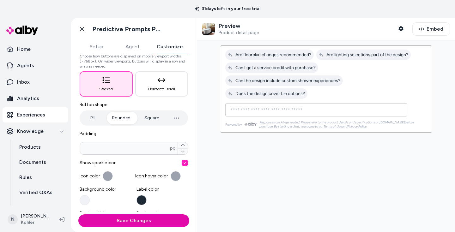
scroll to position [48, 0]
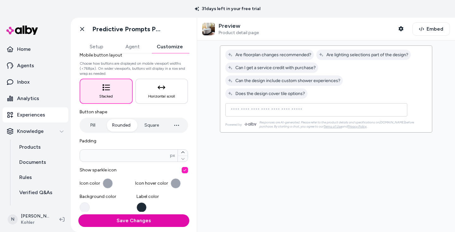
click at [150, 126] on button "Square" at bounding box center [151, 125] width 27 height 13
click at [94, 125] on button "Pill" at bounding box center [93, 125] width 24 height 13
click at [119, 125] on button "Rounded" at bounding box center [121, 125] width 31 height 13
click at [94, 124] on button "Pill" at bounding box center [93, 125] width 24 height 13
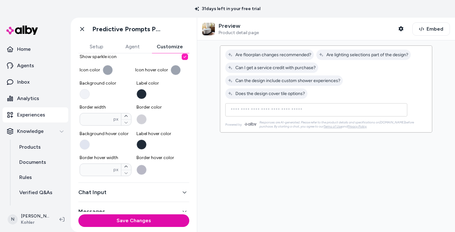
scroll to position [171, 0]
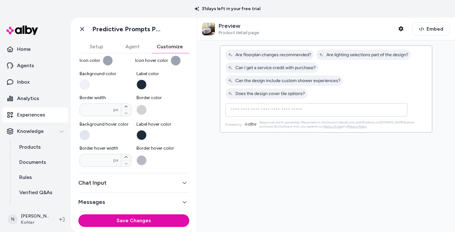
click at [183, 181] on icon "button" at bounding box center [184, 183] width 4 height 4
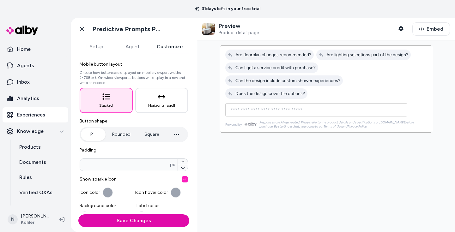
scroll to position [0, 0]
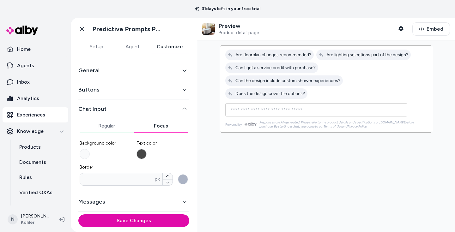
click at [111, 126] on button "Regular" at bounding box center [107, 126] width 54 height 13
click at [157, 126] on button "Focus" at bounding box center [161, 126] width 54 height 13
click at [185, 201] on icon "button" at bounding box center [184, 202] width 4 height 4
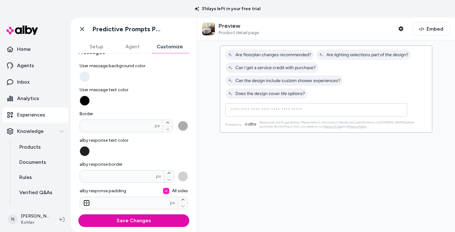
scroll to position [77, 0]
click at [184, 126] on button "Border * px" at bounding box center [183, 125] width 10 height 10
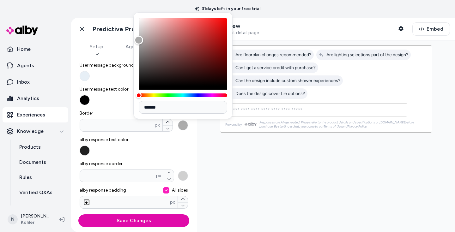
click at [173, 138] on span "alby response text color" at bounding box center [134, 140] width 108 height 6
click at [90, 146] on button "alby response text color" at bounding box center [85, 151] width 10 height 10
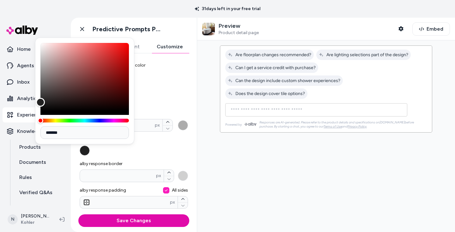
click at [175, 111] on span "Border" at bounding box center [134, 113] width 108 height 6
click at [155, 122] on input "*" at bounding box center [117, 125] width 75 height 6
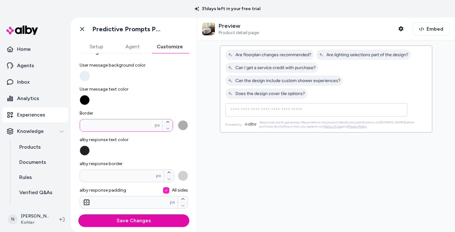
scroll to position [80, 0]
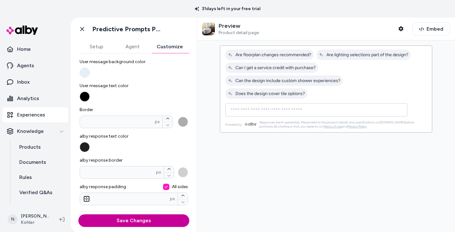
click at [161, 222] on button "Save Changes" at bounding box center [133, 221] width 111 height 13
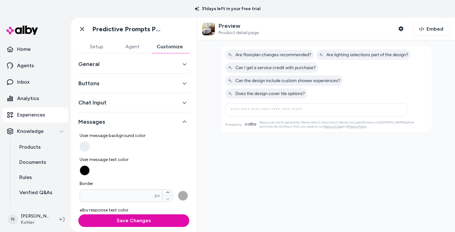
scroll to position [0, 0]
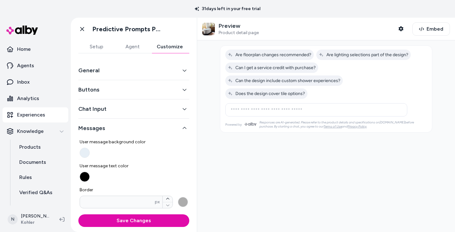
click at [183, 68] on icon "button" at bounding box center [184, 70] width 4 height 4
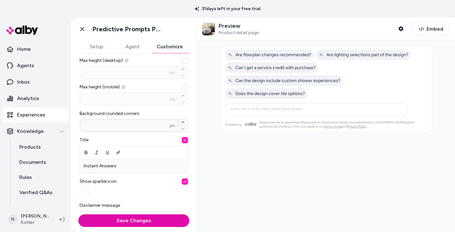
scroll to position [92, 0]
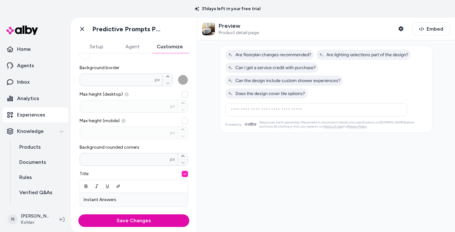
click at [185, 79] on button "Background border * px" at bounding box center [183, 80] width 10 height 10
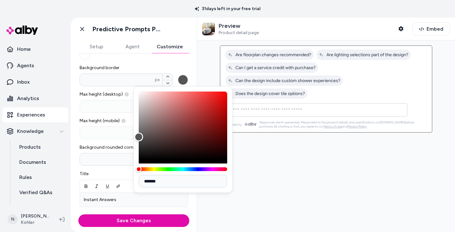
drag, startPoint x: 137, startPoint y: 131, endPoint x: 133, endPoint y: 137, distance: 7.3
click at [133, 137] on div "*******" at bounding box center [182, 139] width 99 height 107
drag, startPoint x: 147, startPoint y: 181, endPoint x: 177, endPoint y: 182, distance: 30.0
click at [177, 182] on input "*******" at bounding box center [183, 181] width 88 height 13
click at [265, 144] on div at bounding box center [326, 136] width 258 height 192
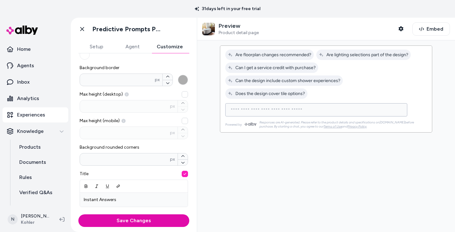
click at [255, 106] on input at bounding box center [310, 110] width 166 height 8
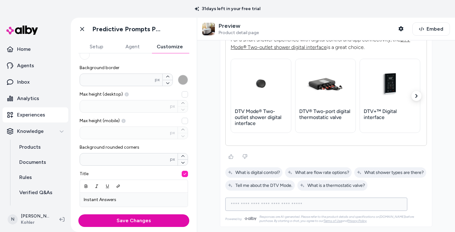
scroll to position [160, 0]
click at [305, 204] on input at bounding box center [310, 205] width 166 height 8
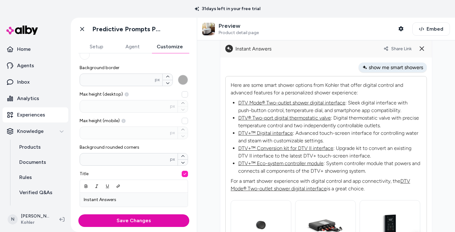
scroll to position [0, 0]
